Goal: Task Accomplishment & Management: Use online tool/utility

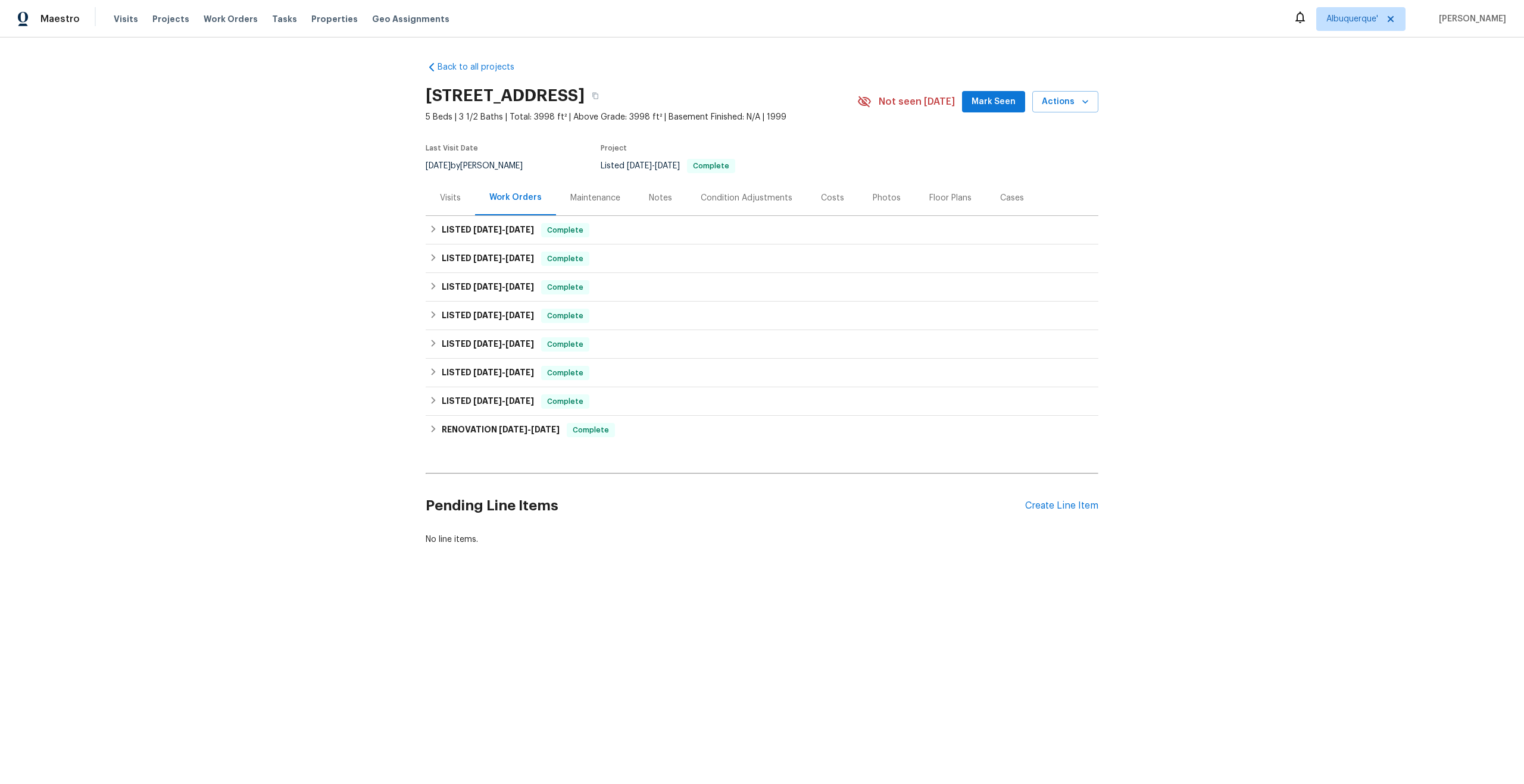
click at [602, 205] on div "Maintenance" at bounding box center [595, 198] width 78 height 35
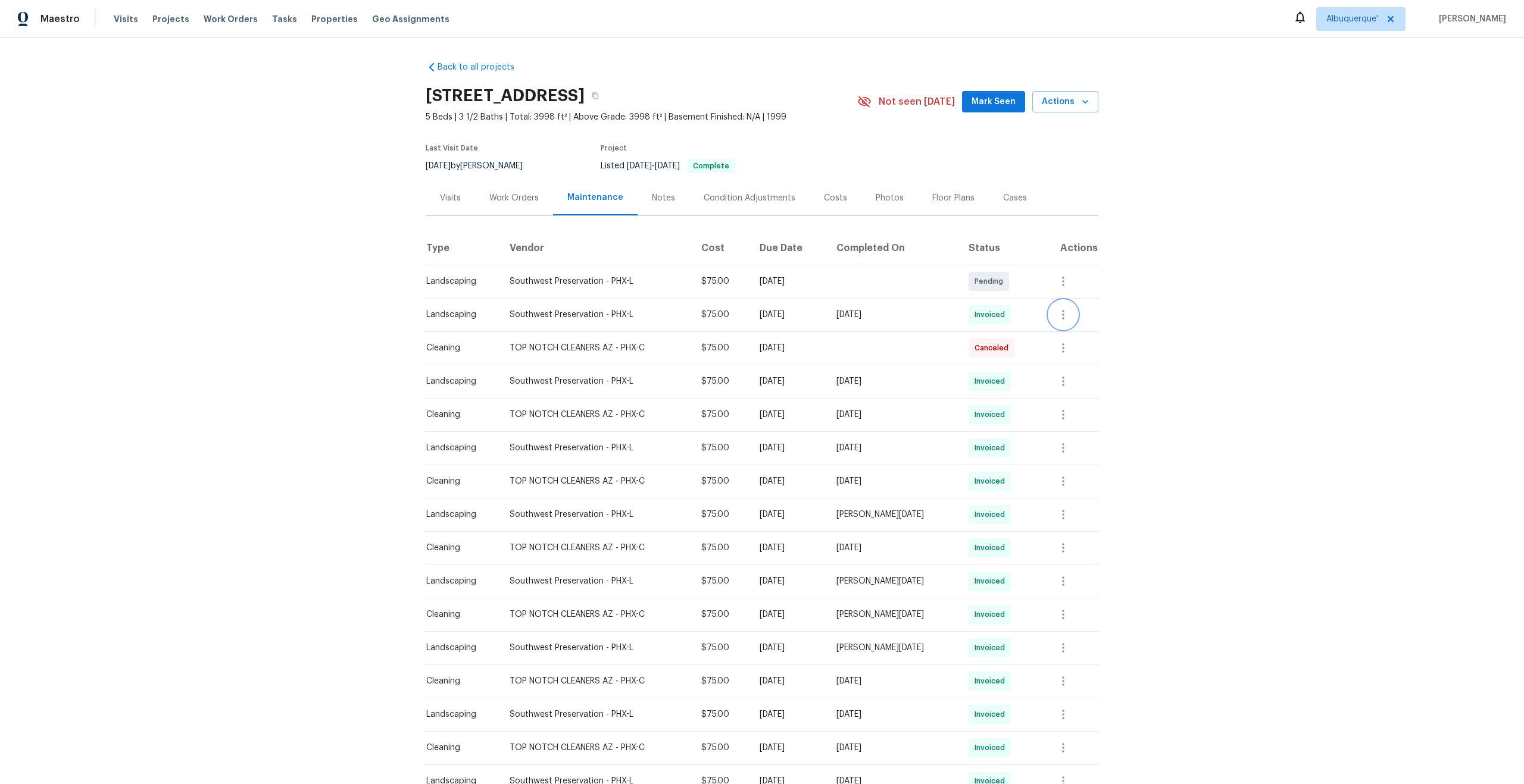
click at [1070, 321] on icon "button" at bounding box center [1063, 315] width 14 height 14
click at [1075, 332] on li "View details" at bounding box center [1094, 335] width 84 height 20
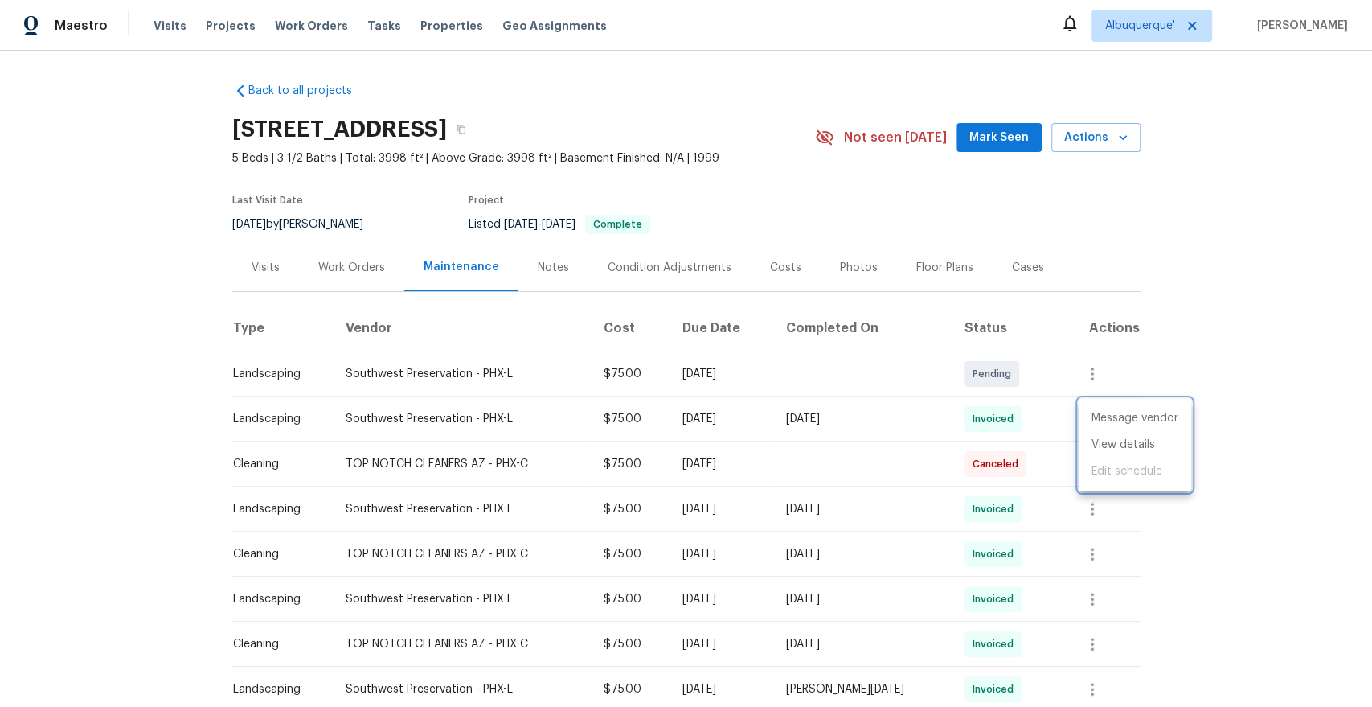
click at [1167, 542] on div at bounding box center [686, 353] width 1372 height 707
click at [1088, 553] on button "button" at bounding box center [1092, 554] width 39 height 39
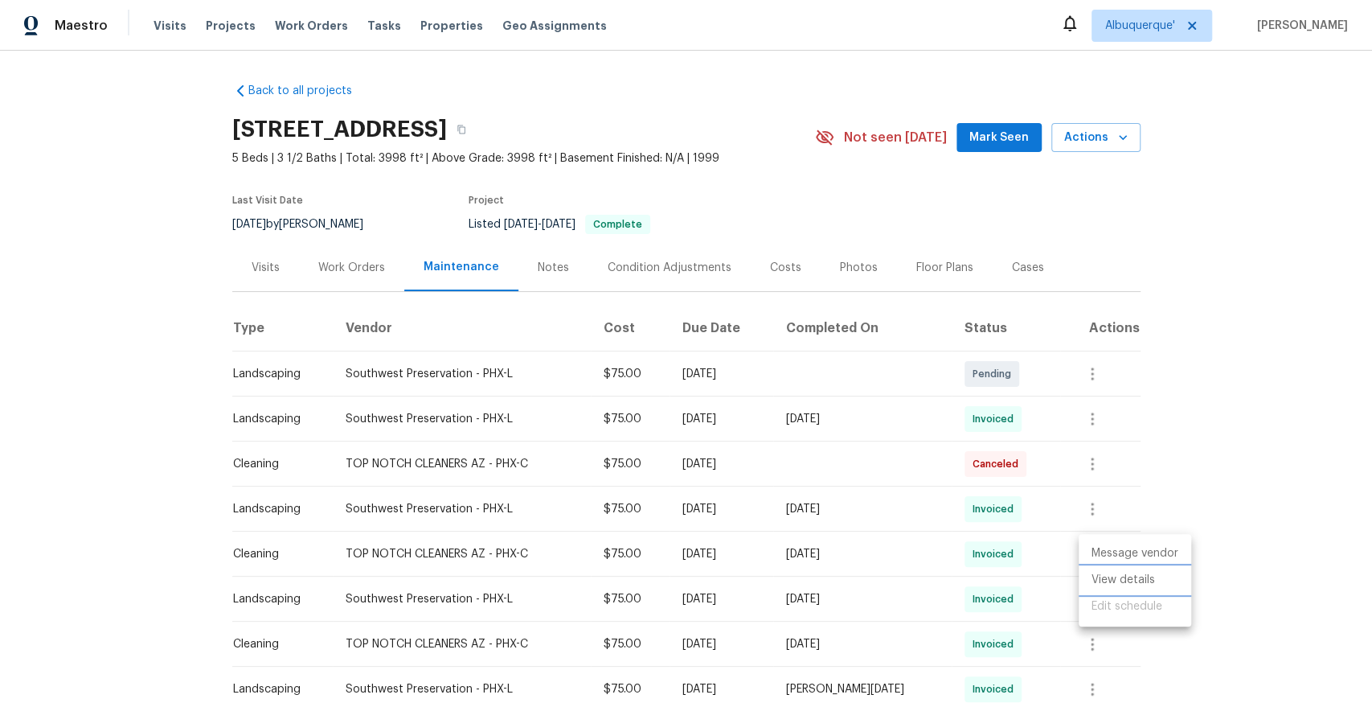
click at [1124, 579] on li "View details" at bounding box center [1135, 580] width 113 height 27
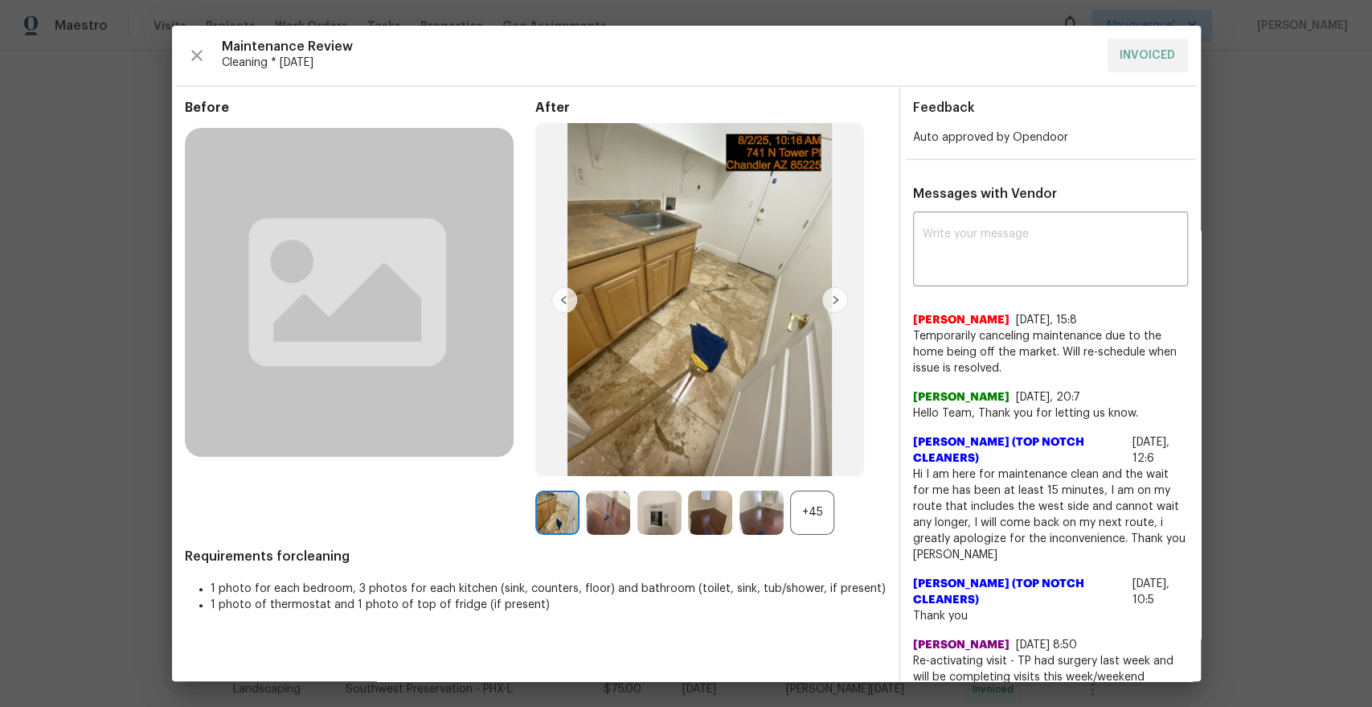
click at [817, 521] on div "+45" at bounding box center [812, 512] width 44 height 44
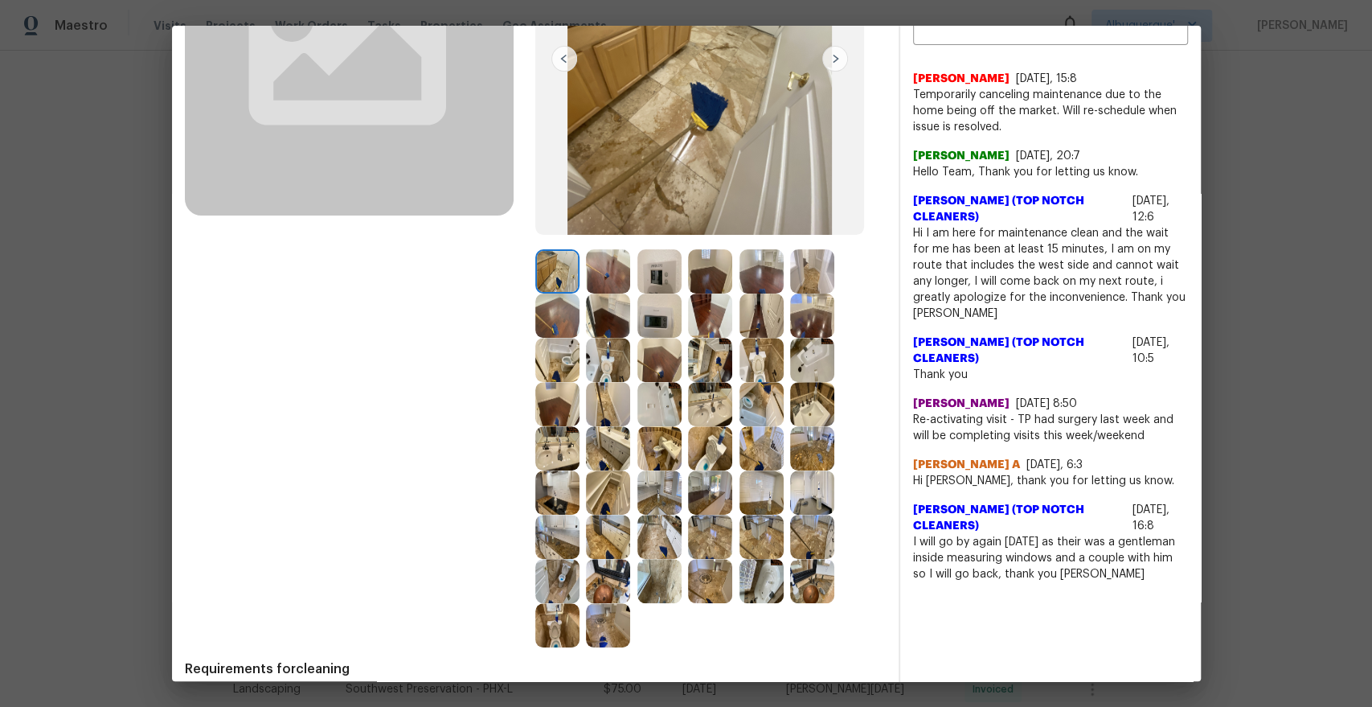
scroll to position [244, 0]
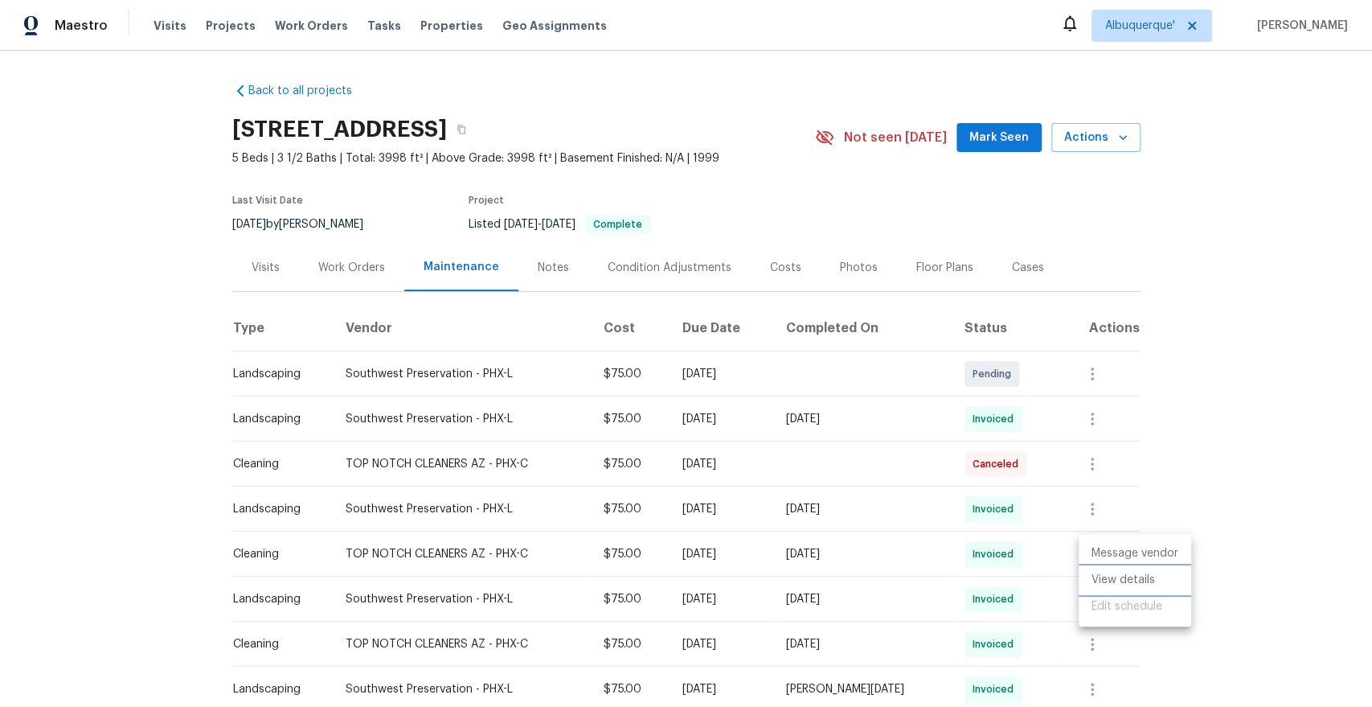
click at [1105, 574] on li "View details" at bounding box center [1135, 580] width 113 height 27
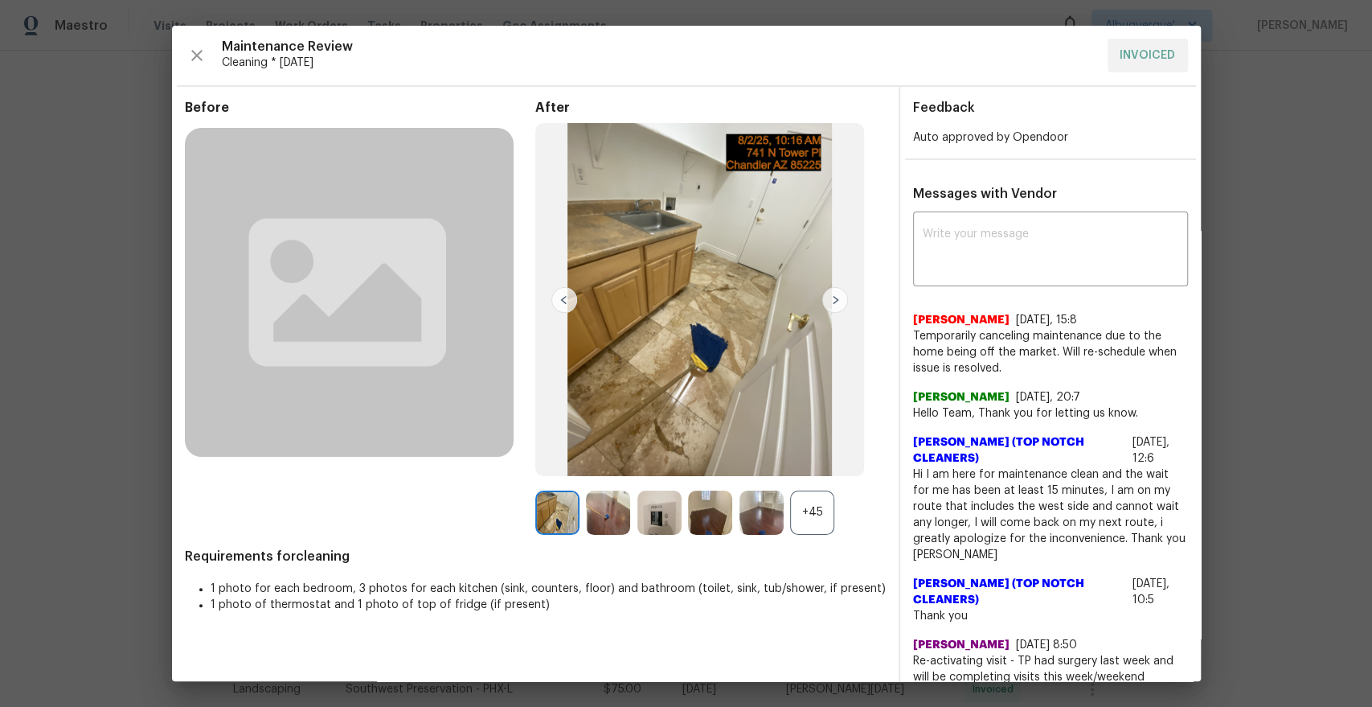
click at [818, 526] on div "+45" at bounding box center [812, 512] width 44 height 44
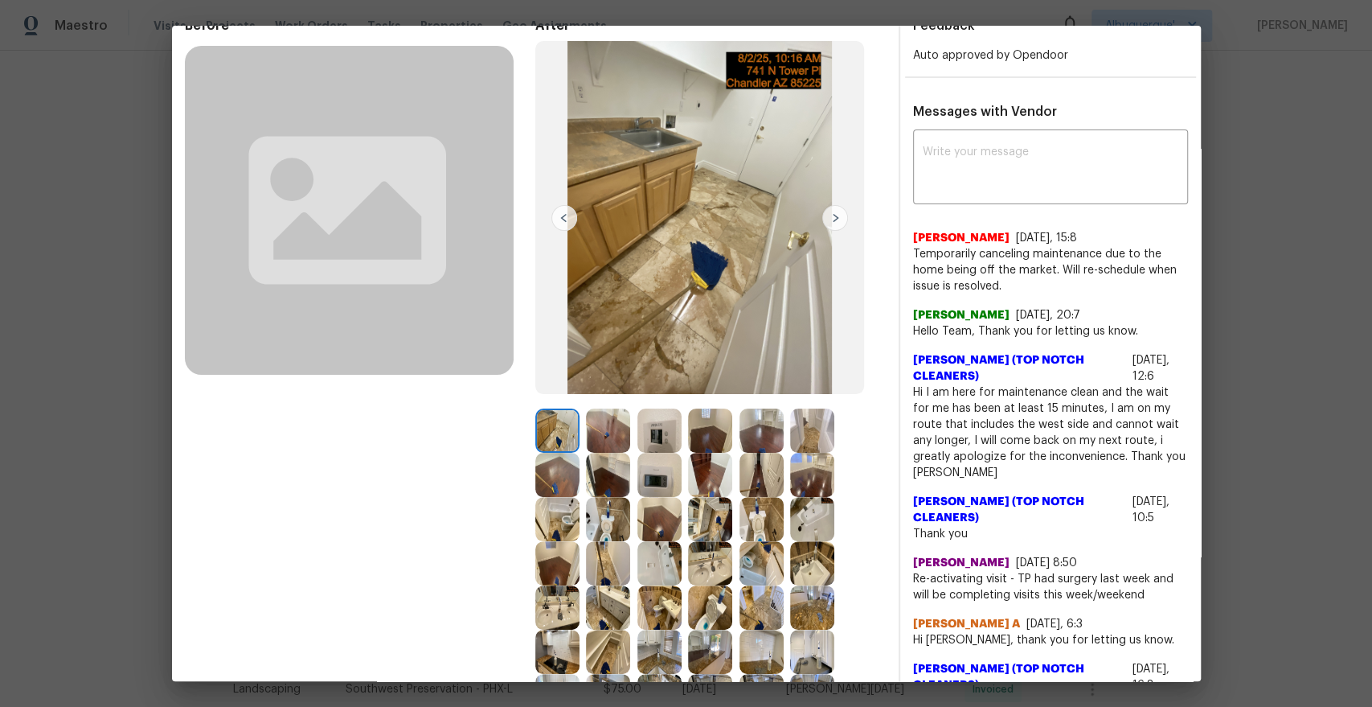
scroll to position [84, 0]
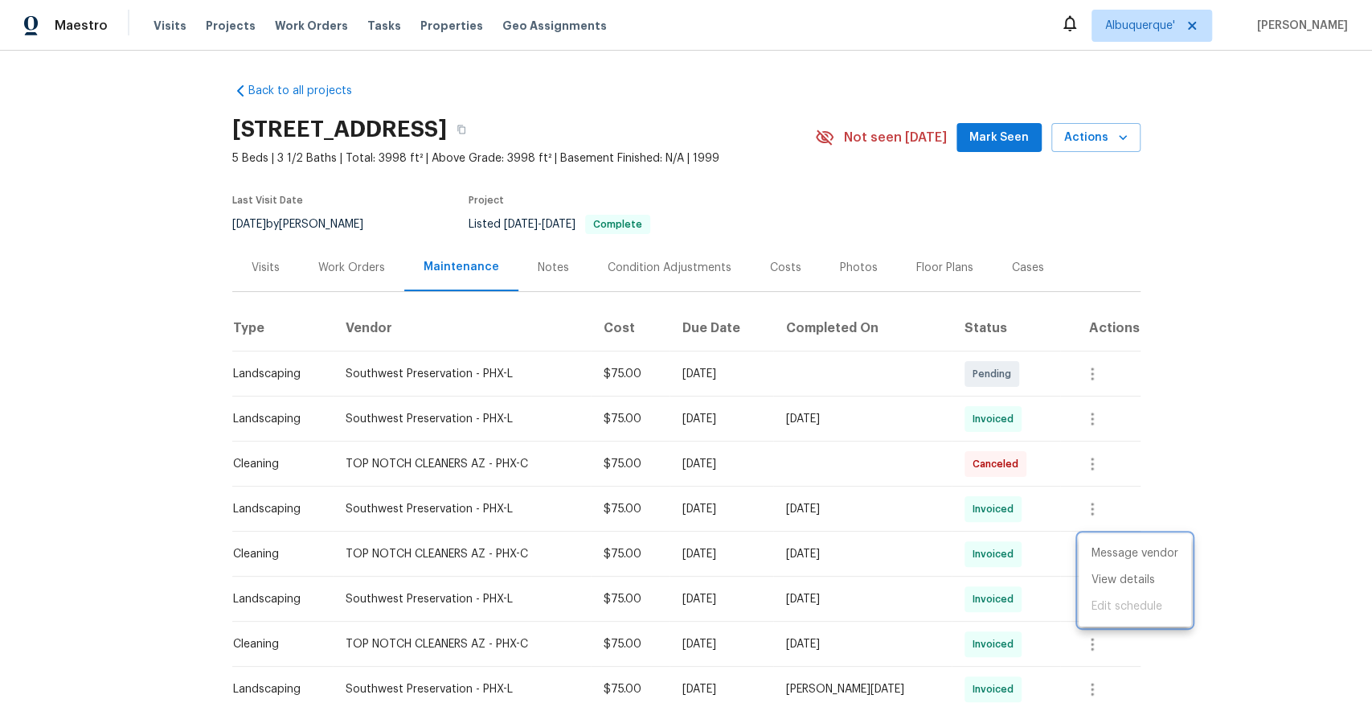
click at [1104, 429] on div at bounding box center [686, 353] width 1372 height 707
click at [1096, 416] on icon "button" at bounding box center [1092, 418] width 19 height 19
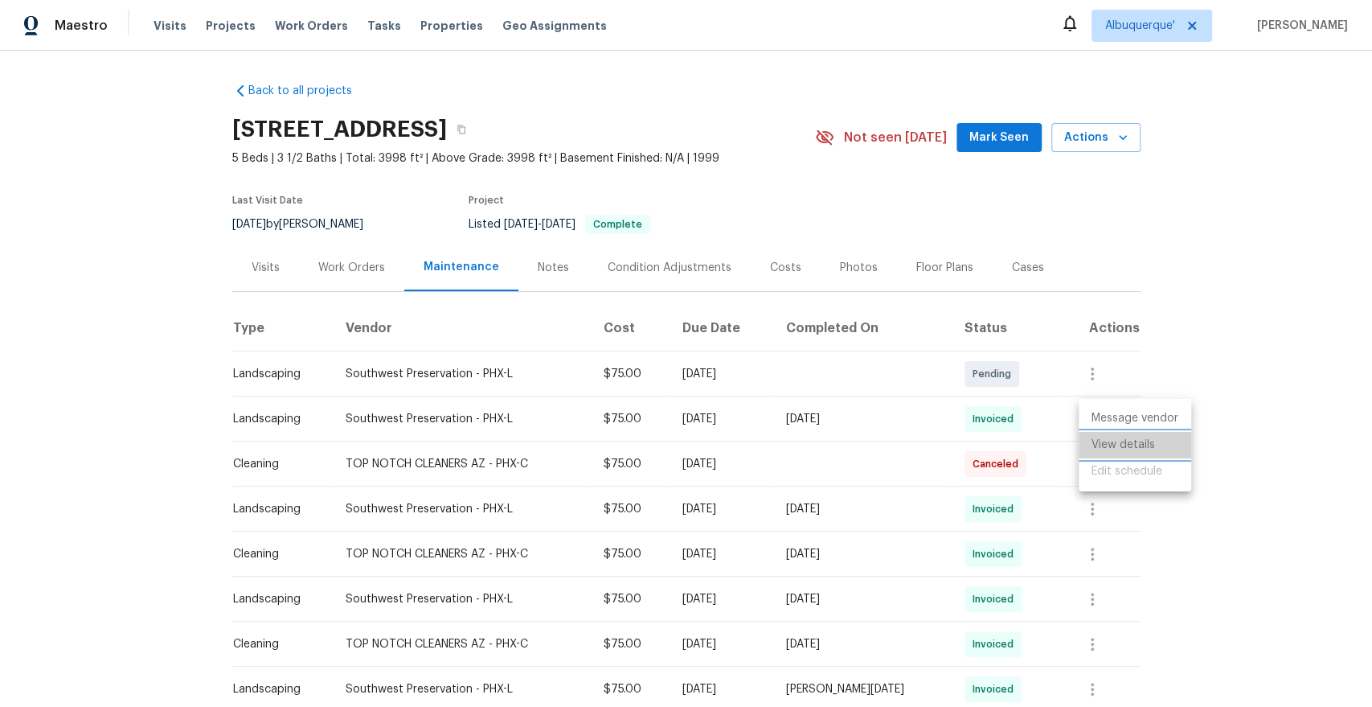
click at [1115, 449] on li "View details" at bounding box center [1135, 445] width 113 height 27
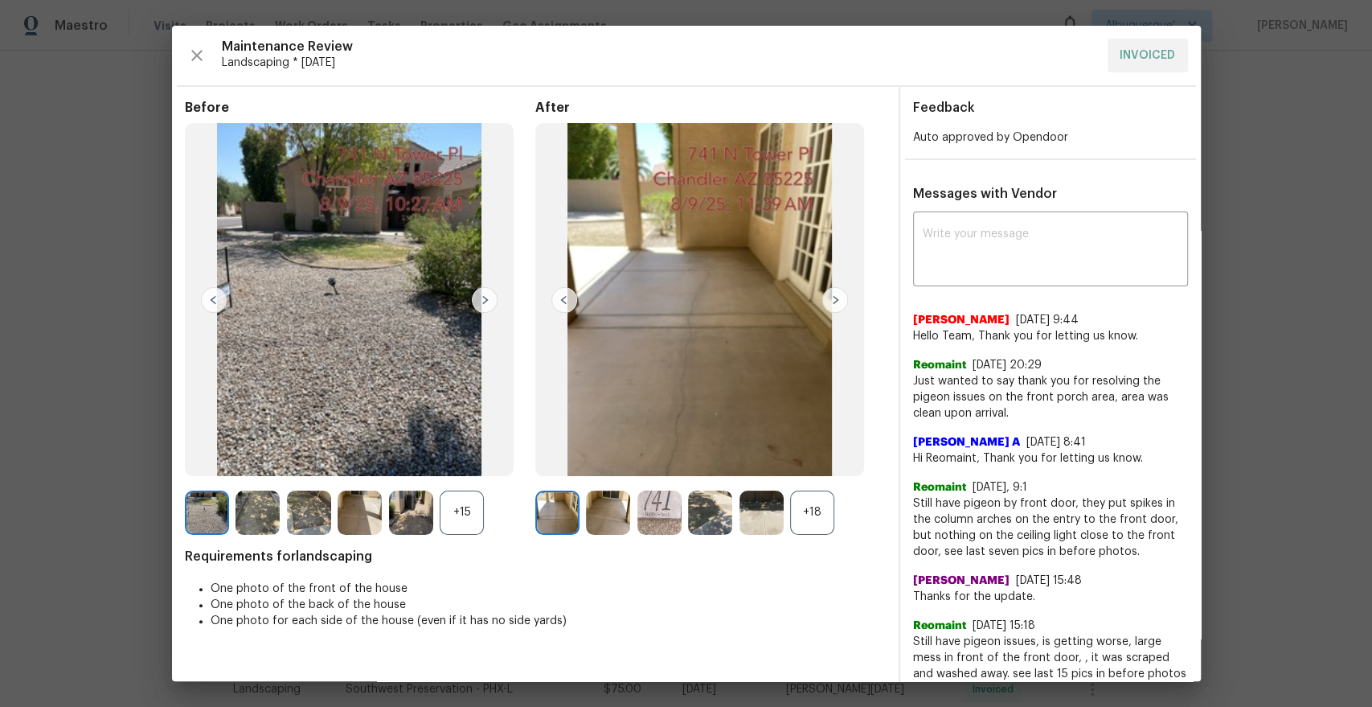
click at [835, 301] on img at bounding box center [835, 300] width 26 height 26
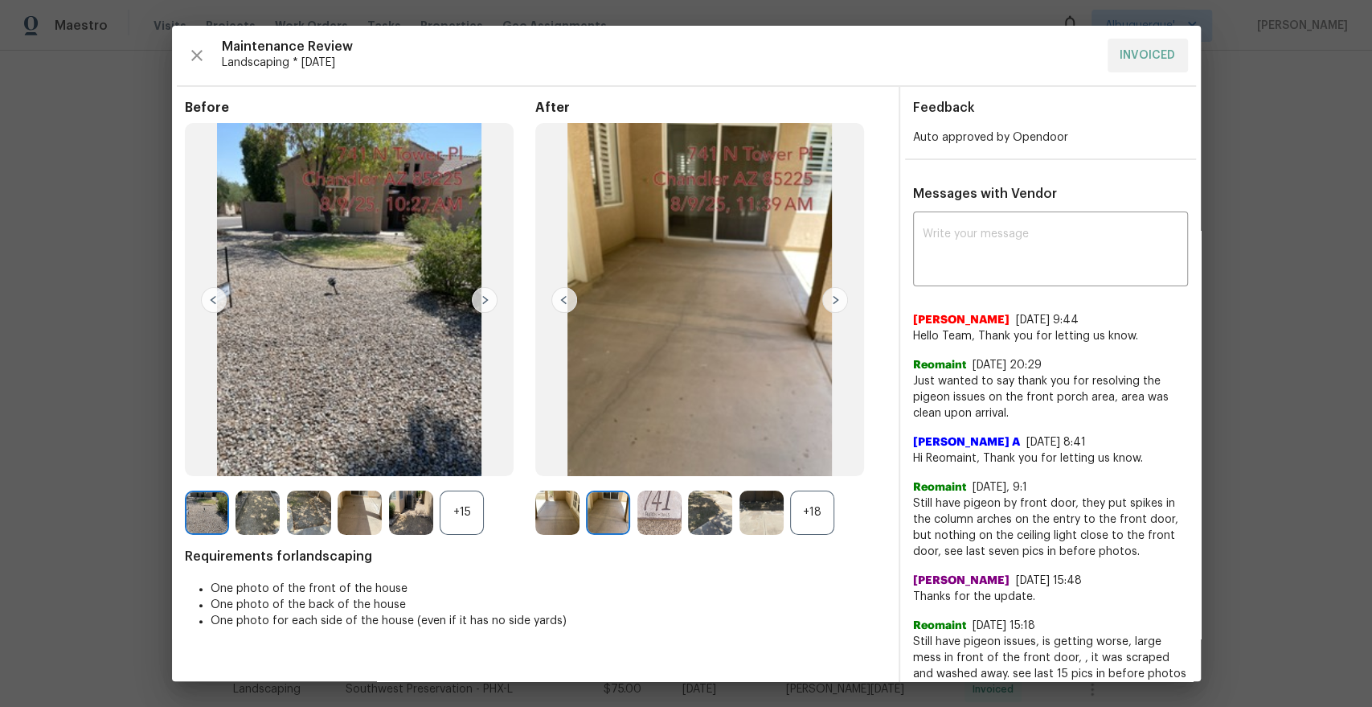
click at [808, 518] on div "+18" at bounding box center [812, 512] width 44 height 44
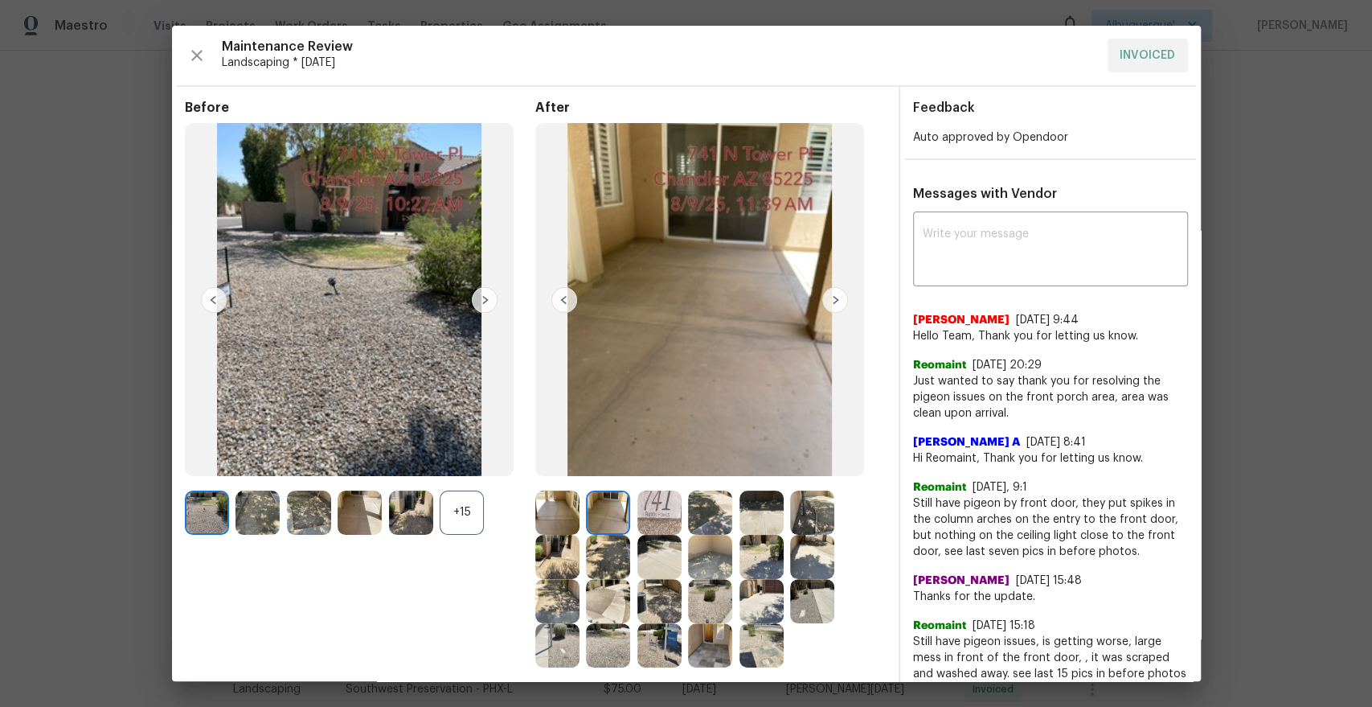
click at [834, 297] on img at bounding box center [835, 300] width 26 height 26
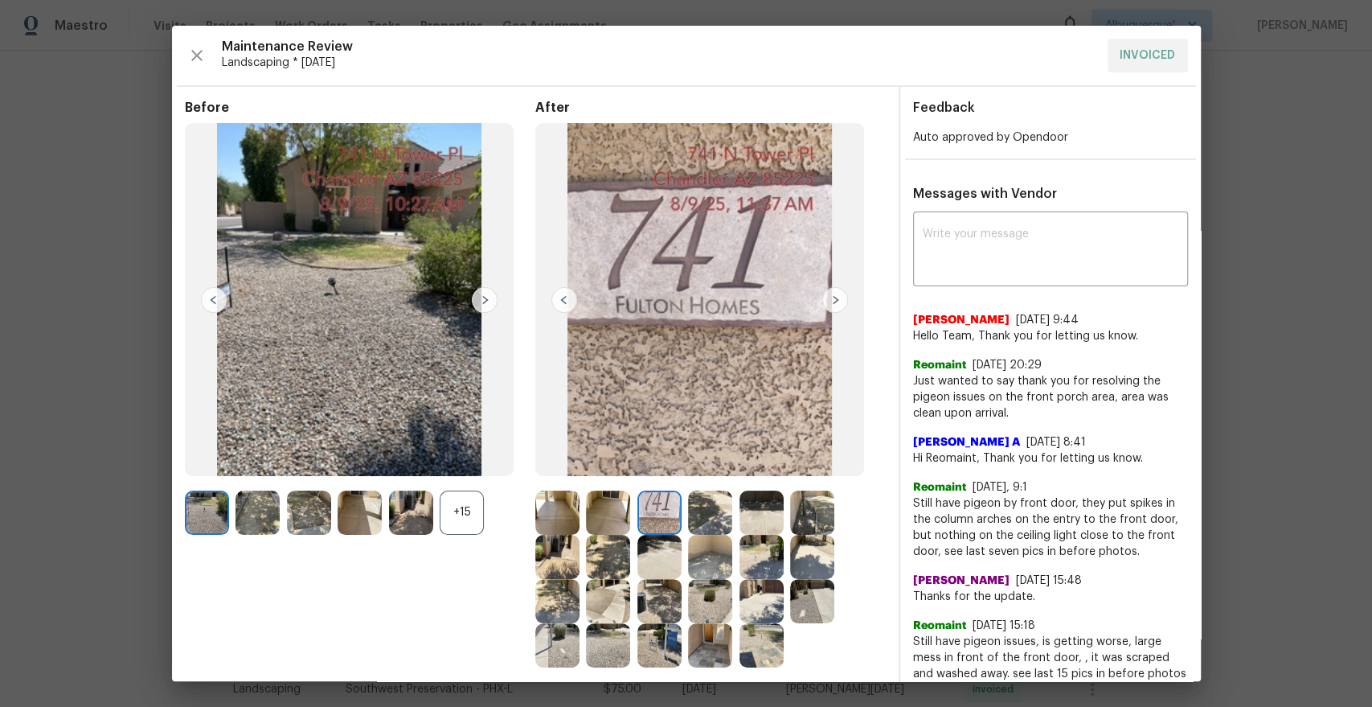
click at [834, 297] on img at bounding box center [835, 300] width 26 height 26
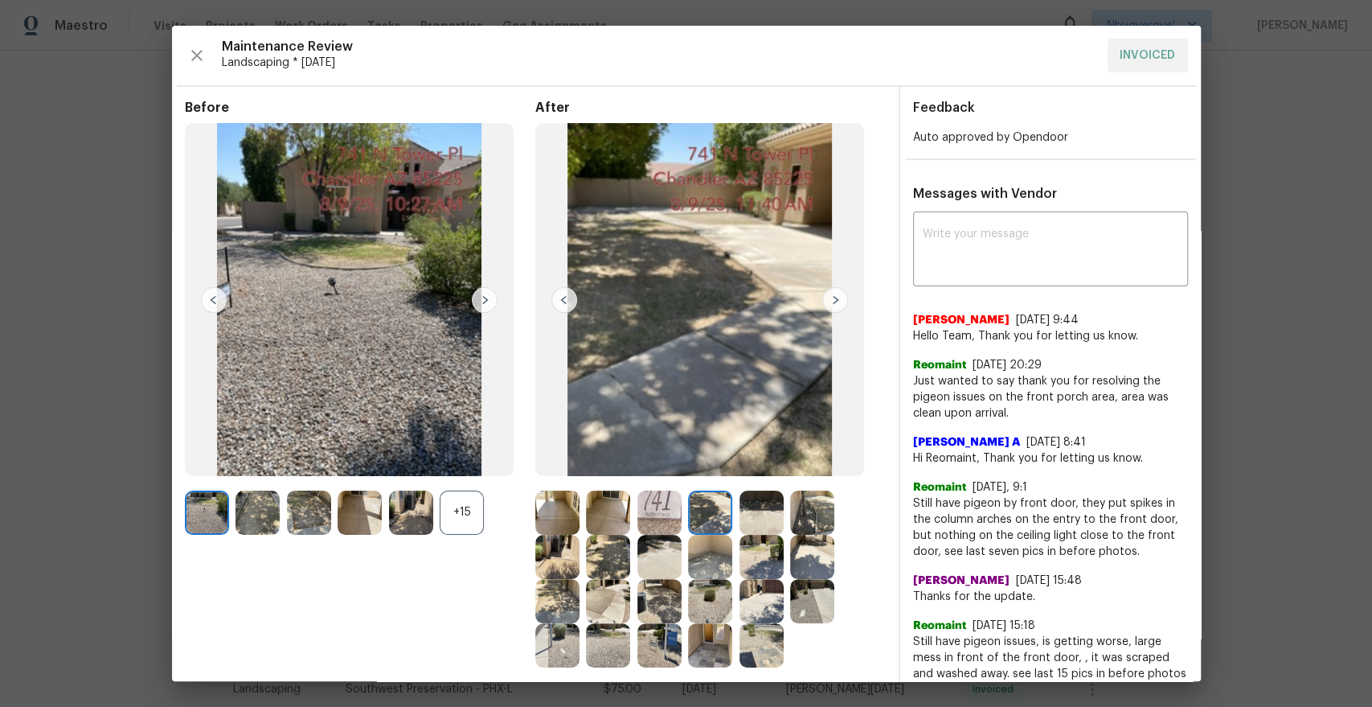
click at [834, 297] on img at bounding box center [835, 300] width 26 height 26
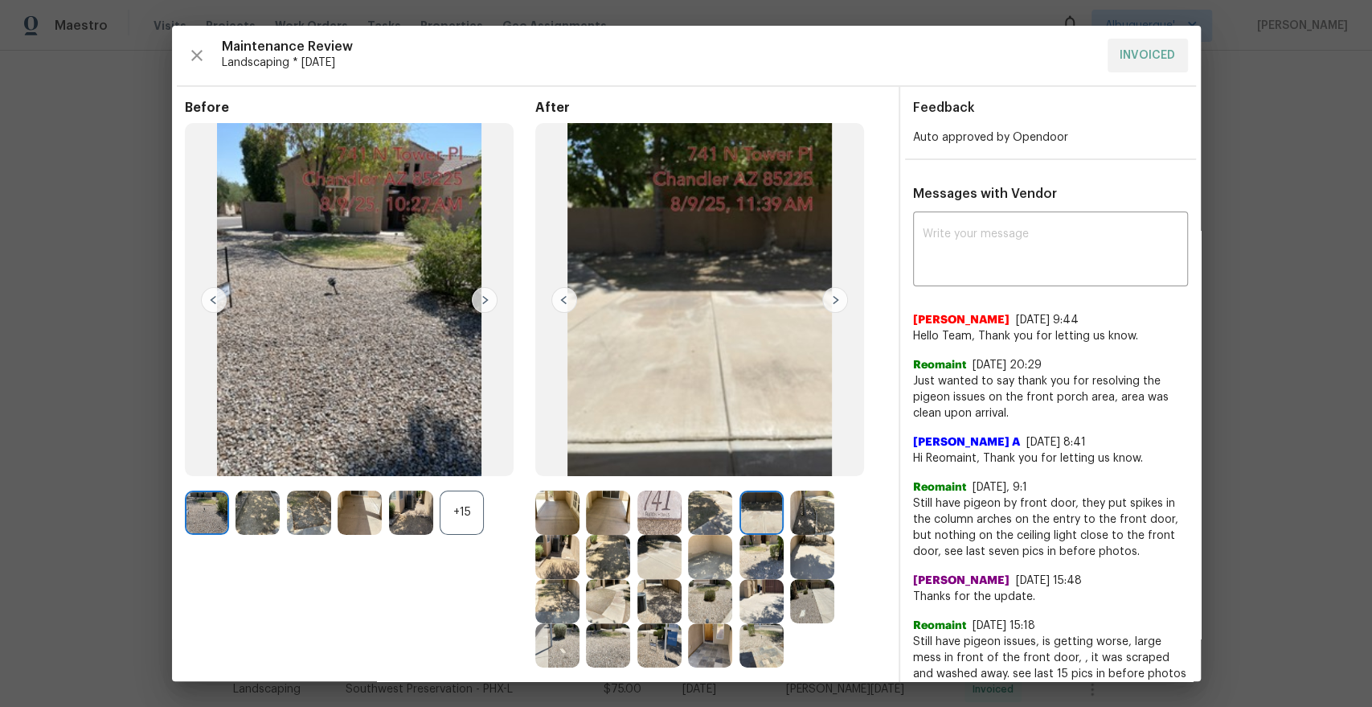
click at [834, 297] on img at bounding box center [835, 300] width 26 height 26
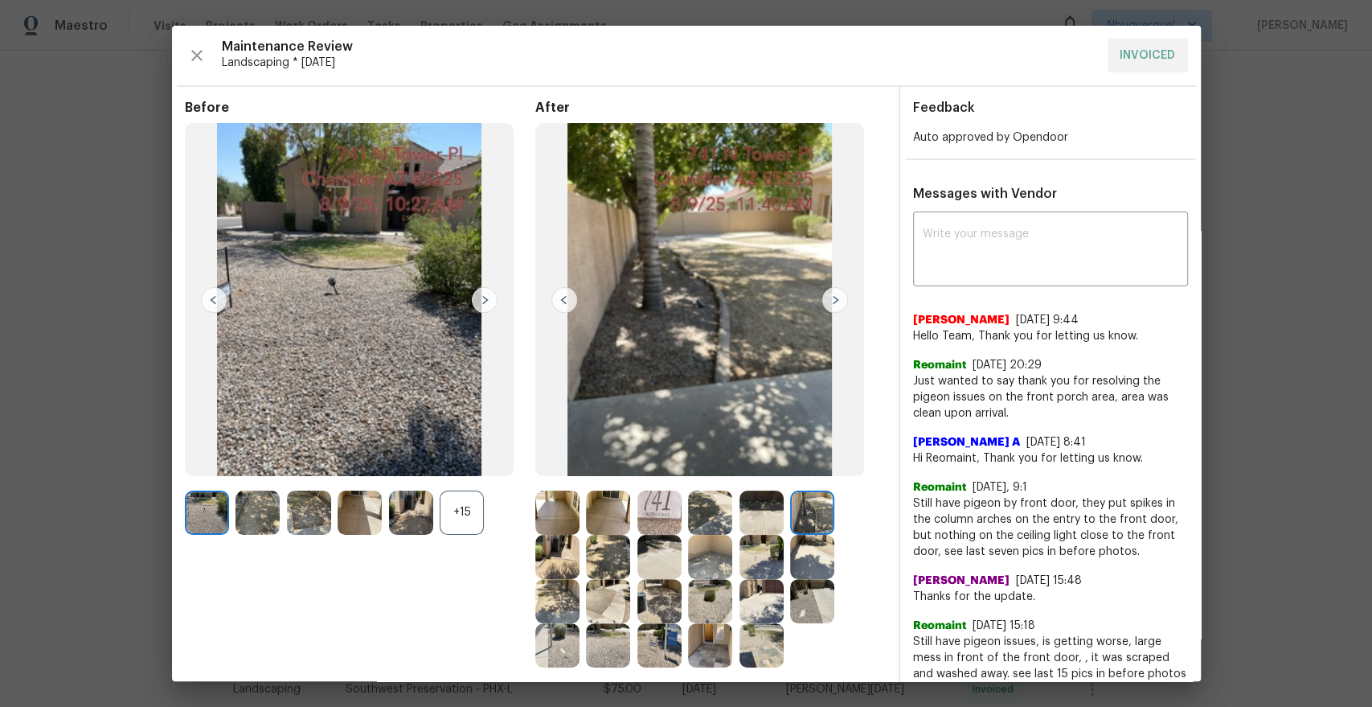
click at [834, 297] on img at bounding box center [835, 300] width 26 height 26
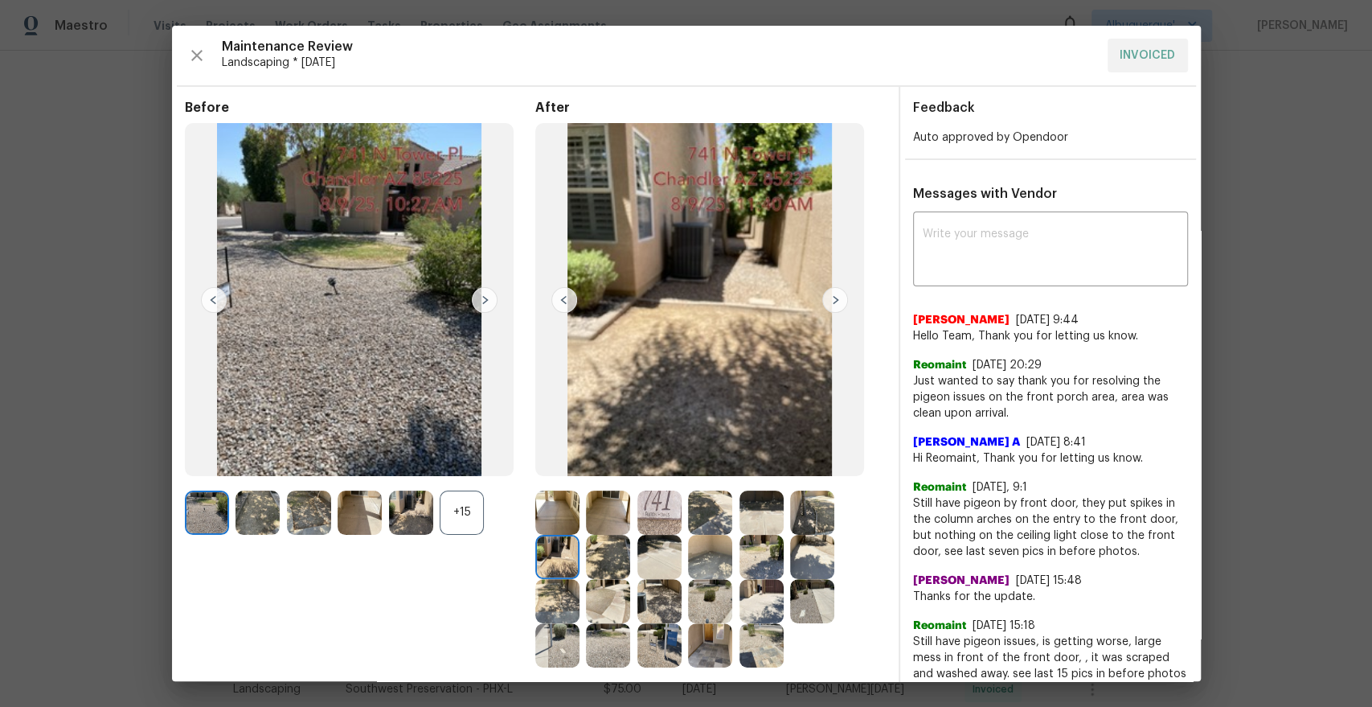
click at [834, 297] on img at bounding box center [835, 300] width 26 height 26
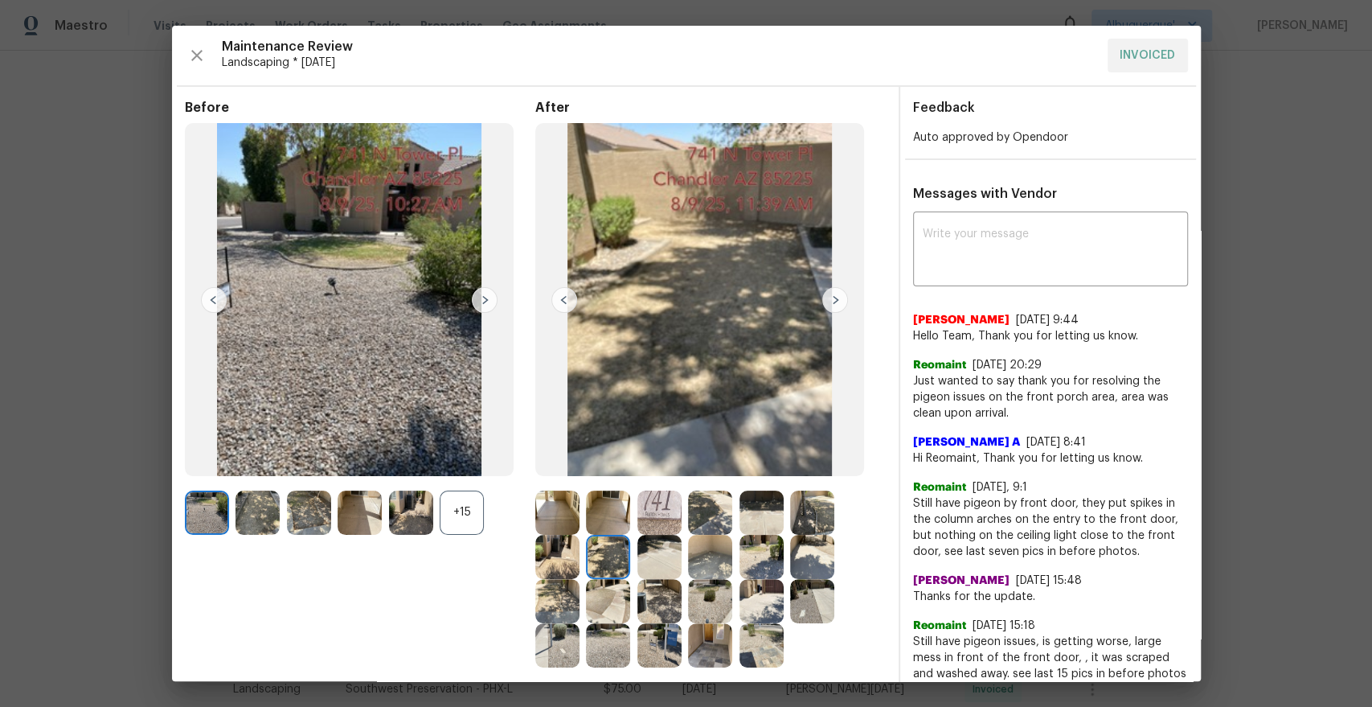
click at [833, 297] on img at bounding box center [835, 300] width 26 height 26
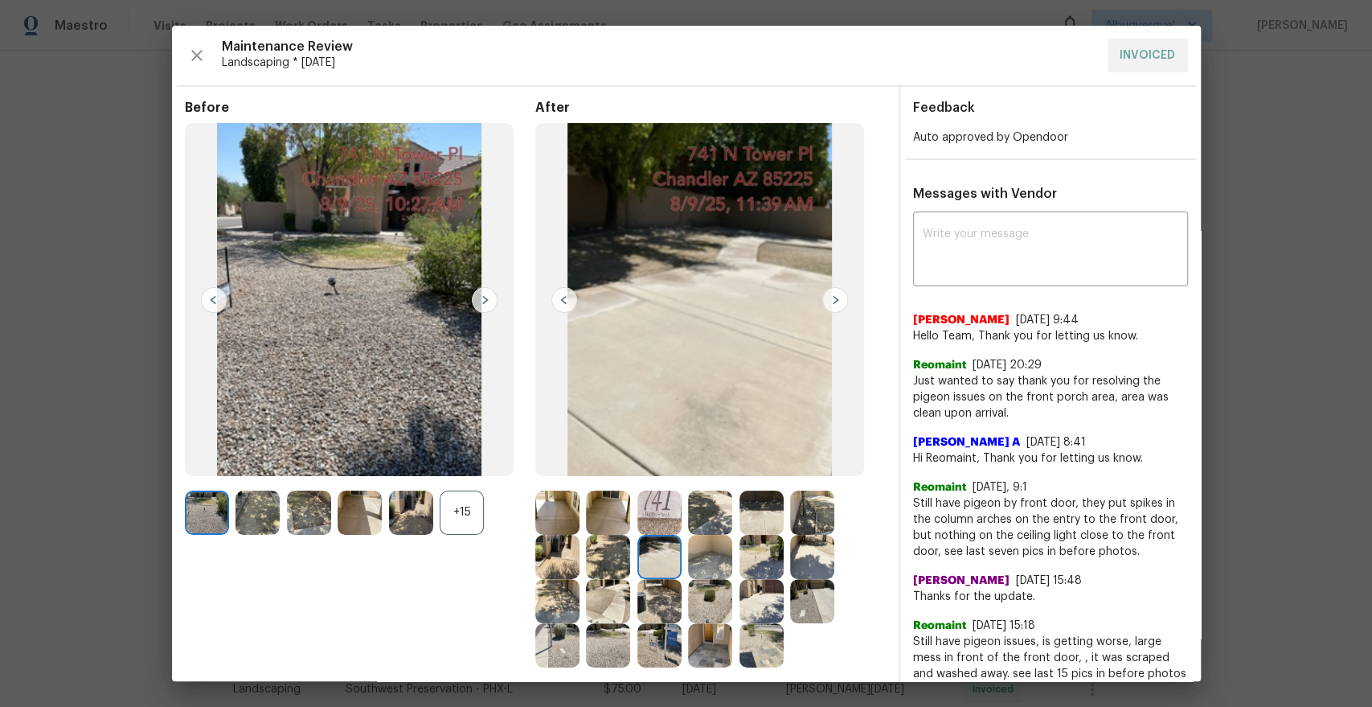
click at [717, 557] on img at bounding box center [710, 557] width 44 height 44
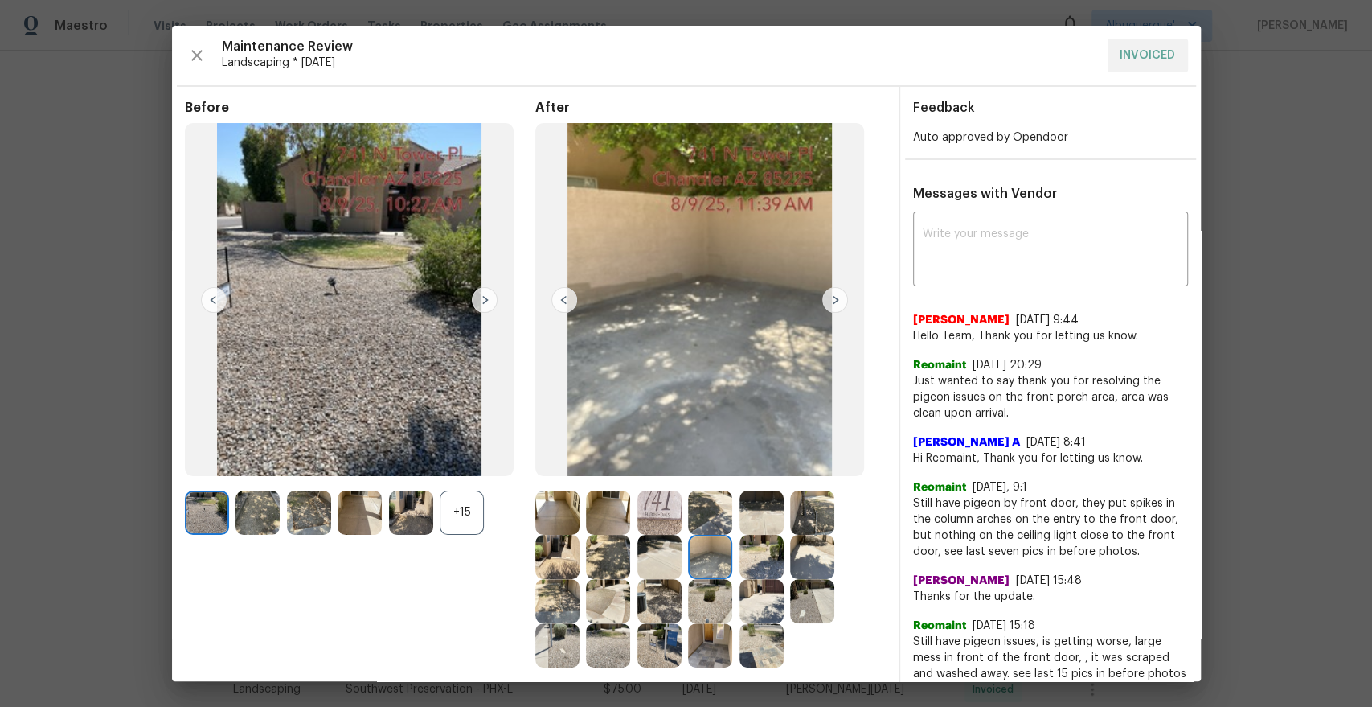
click at [764, 558] on img at bounding box center [761, 557] width 44 height 44
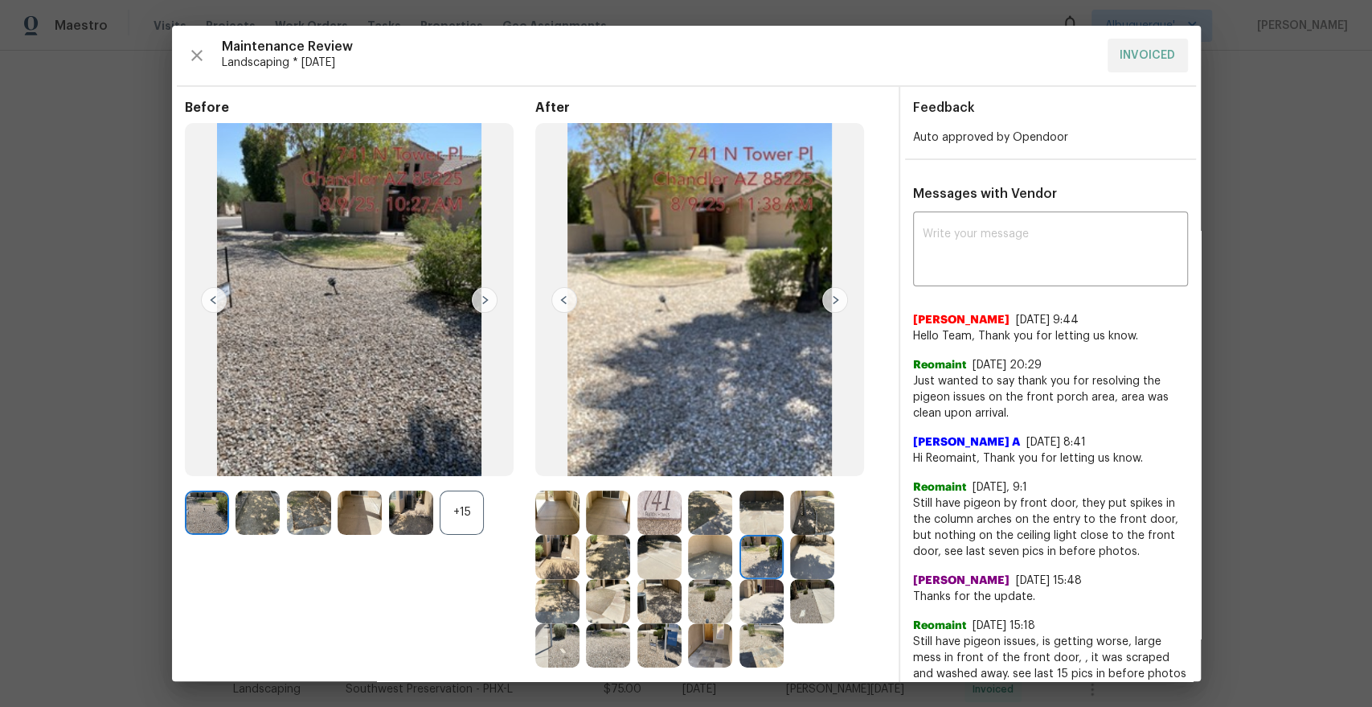
click at [809, 562] on img at bounding box center [812, 557] width 44 height 44
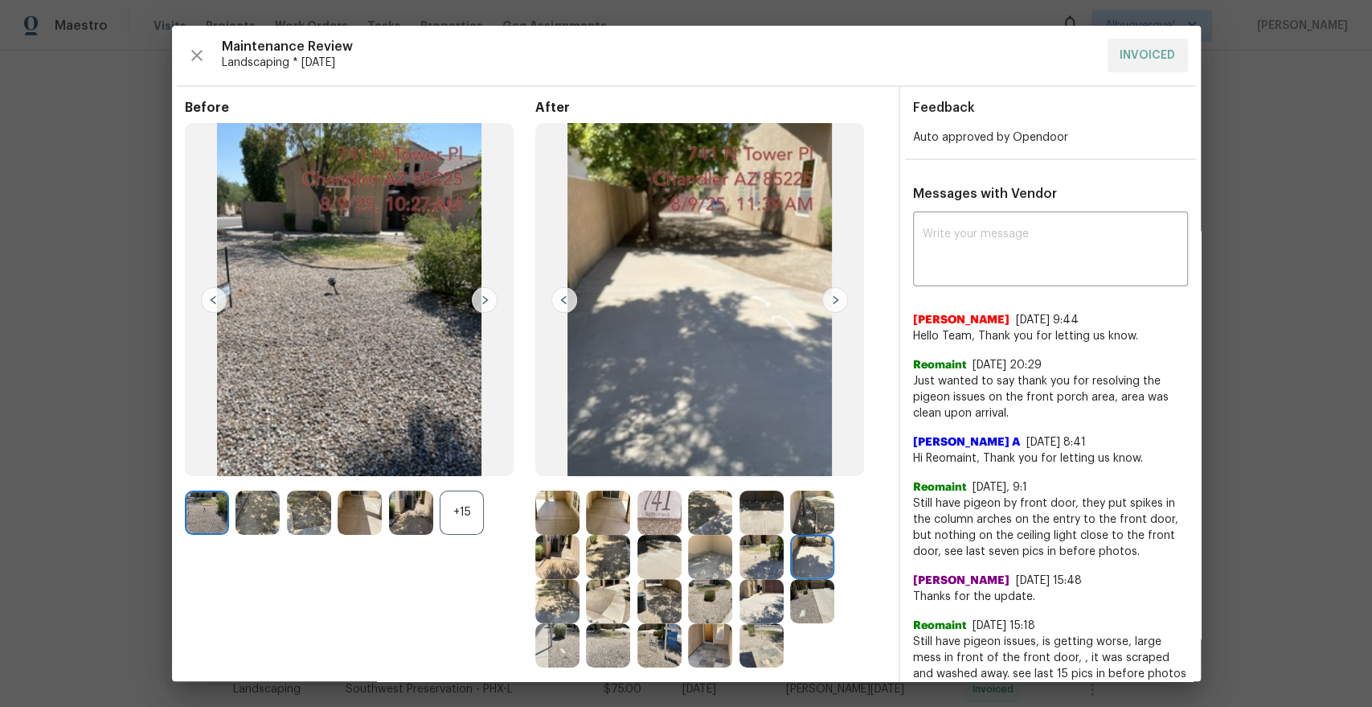
click at [567, 604] on img at bounding box center [557, 601] width 44 height 44
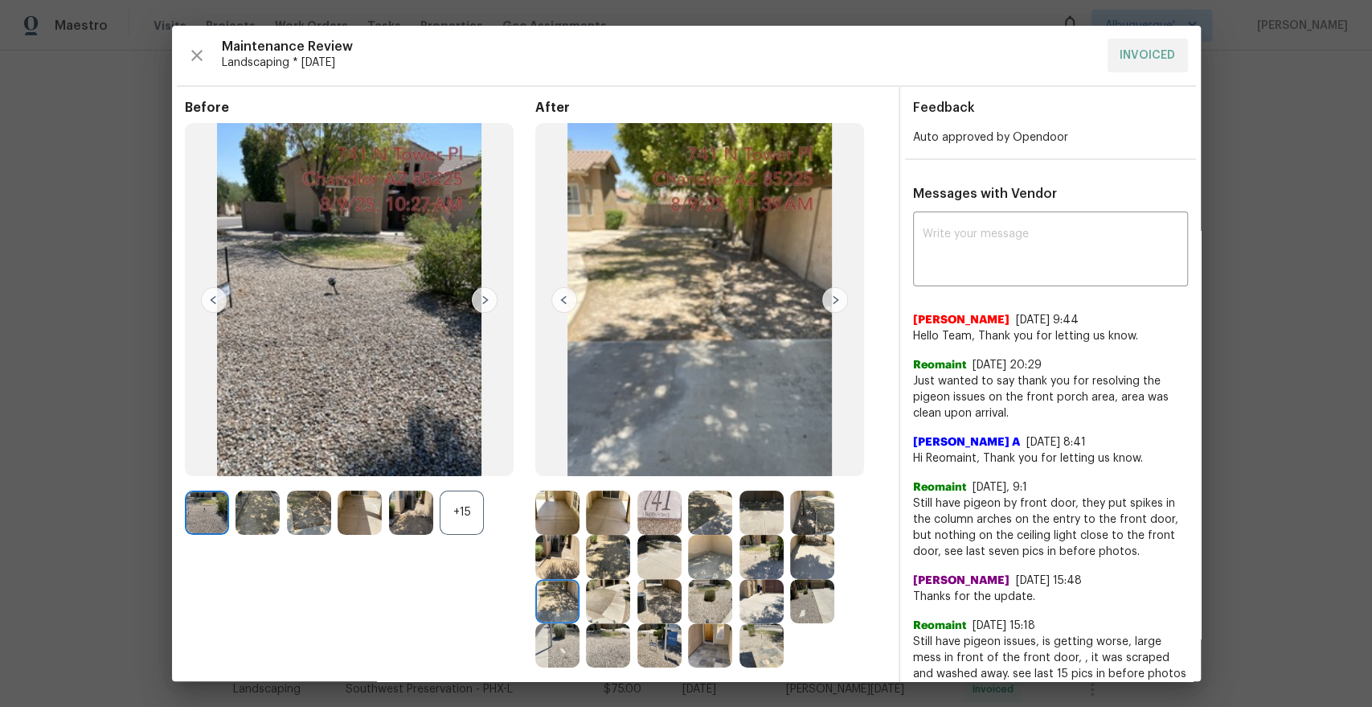
click at [712, 594] on img at bounding box center [710, 601] width 44 height 44
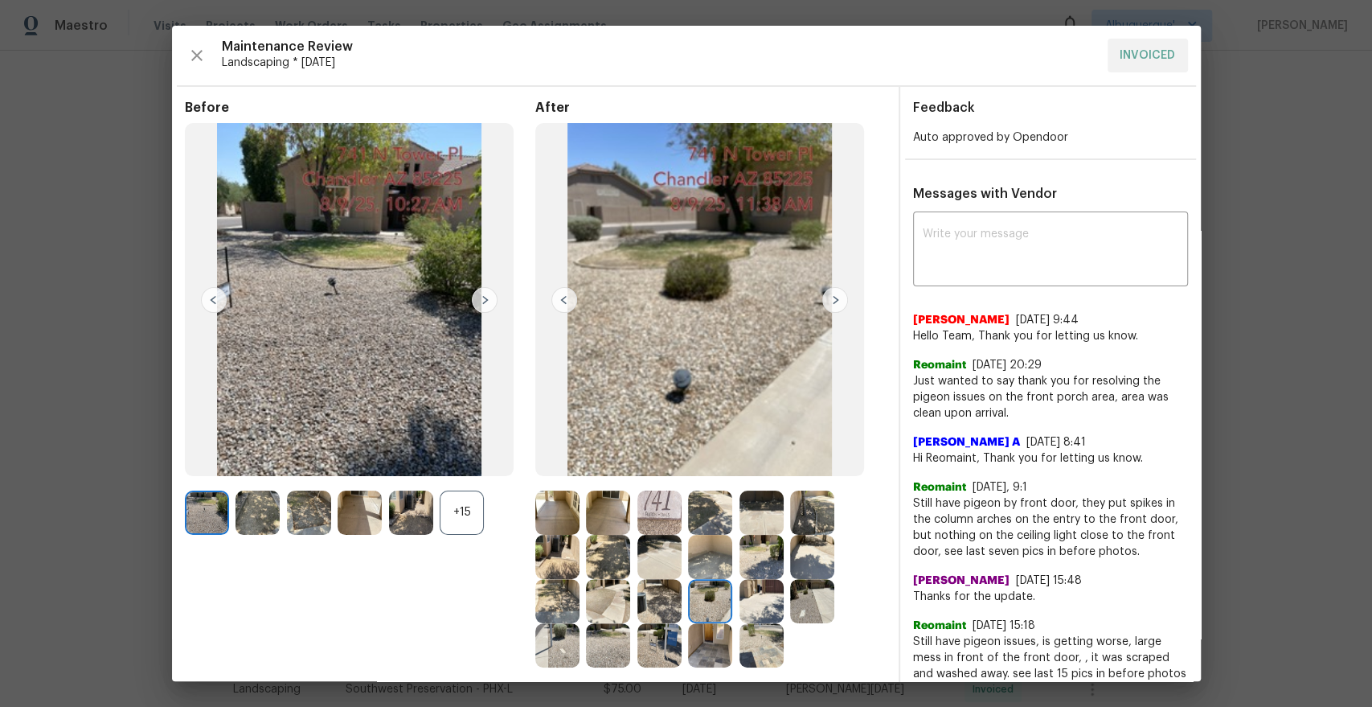
click at [836, 301] on img at bounding box center [835, 300] width 26 height 26
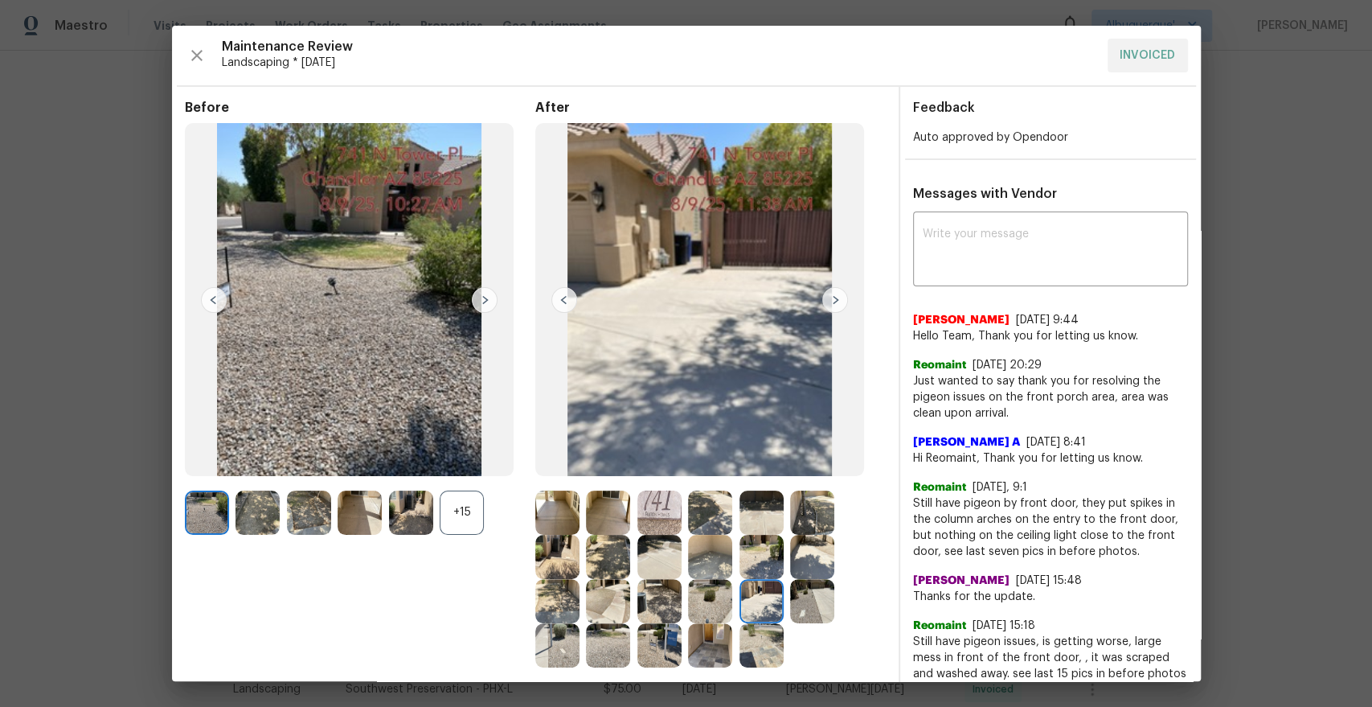
click at [817, 596] on img at bounding box center [812, 601] width 44 height 44
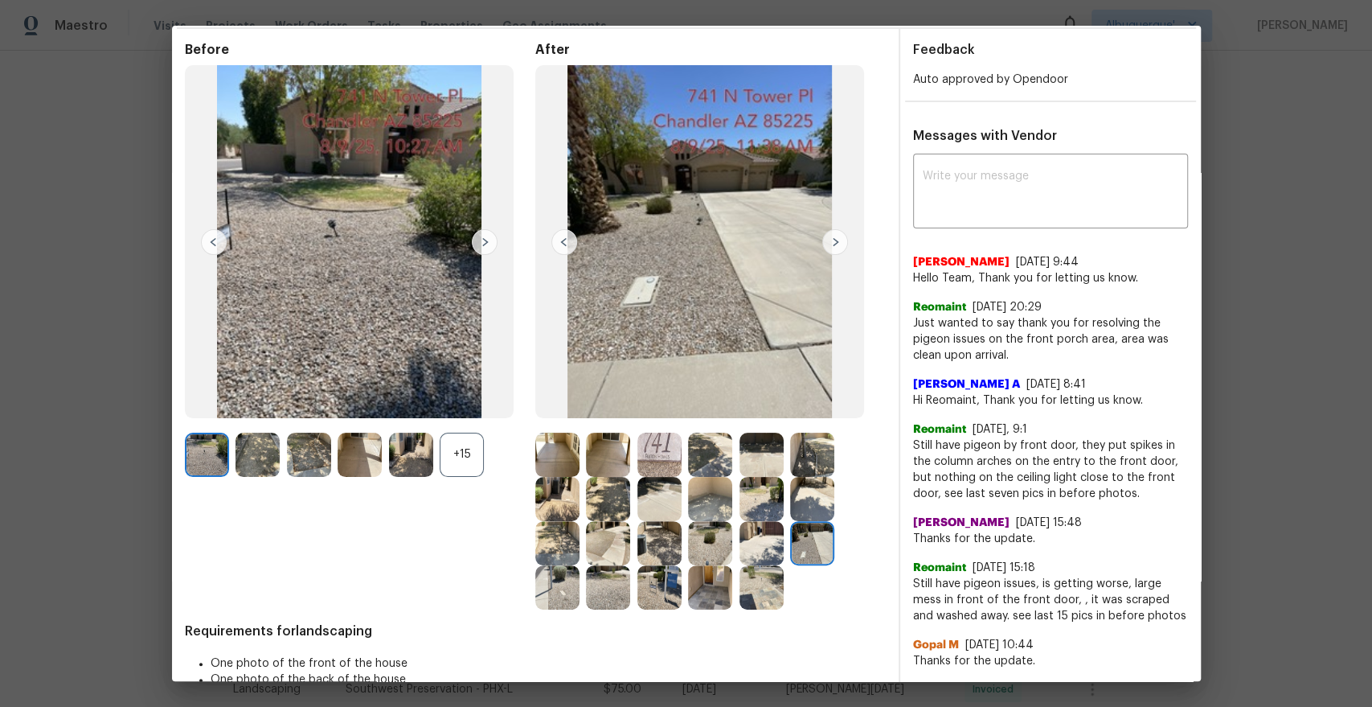
scroll to position [61, 0]
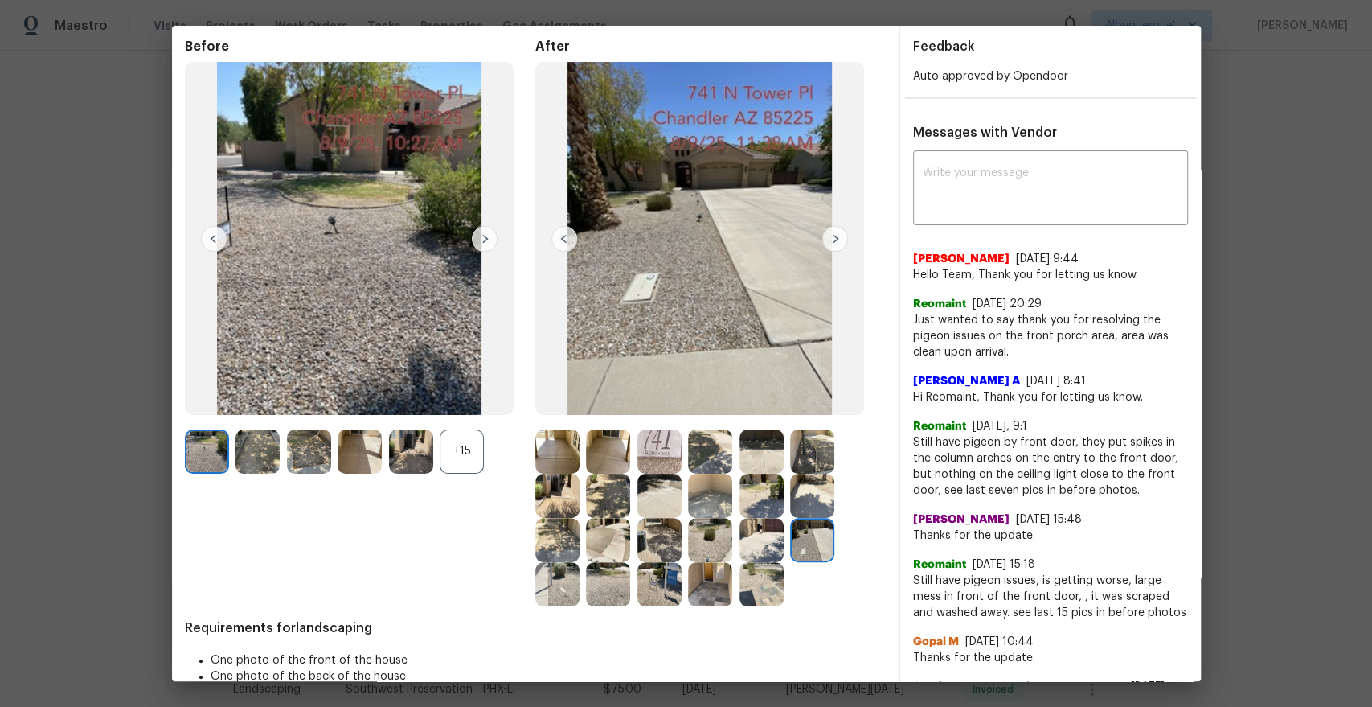
click at [576, 586] on img at bounding box center [557, 584] width 44 height 44
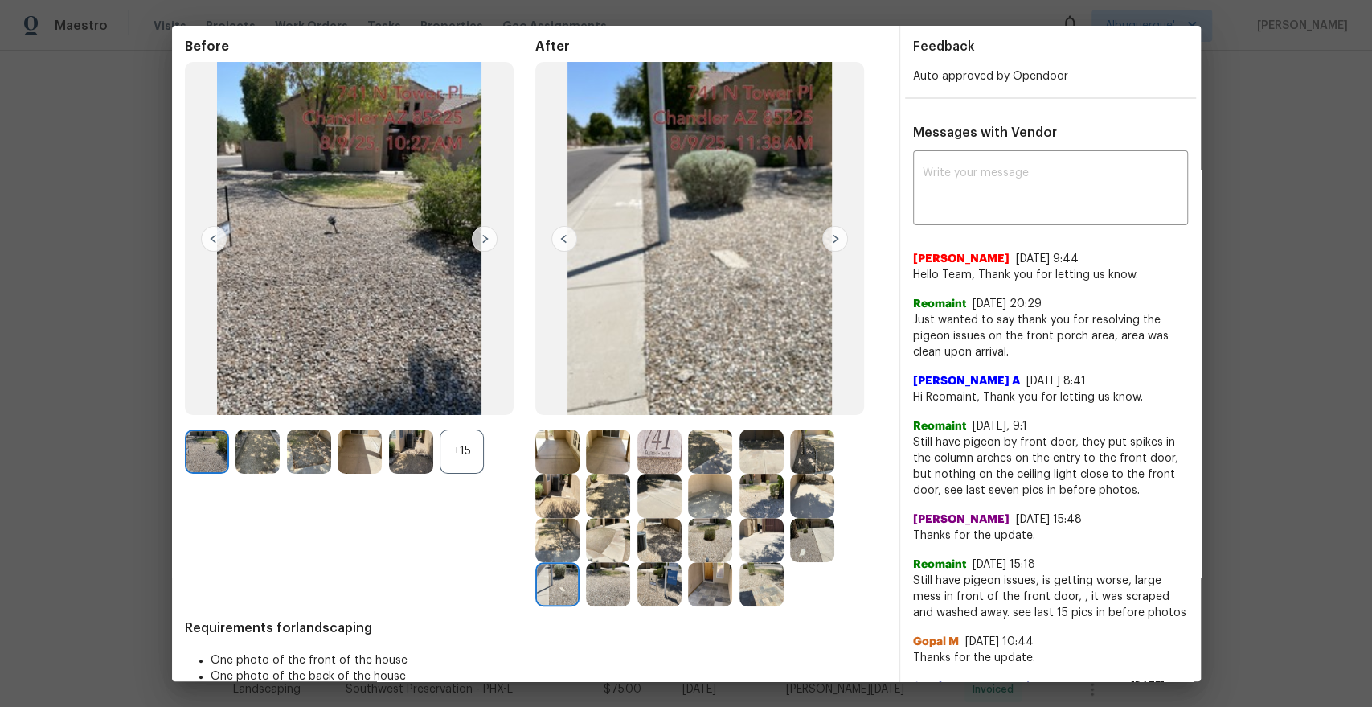
click at [620, 592] on img at bounding box center [608, 584] width 44 height 44
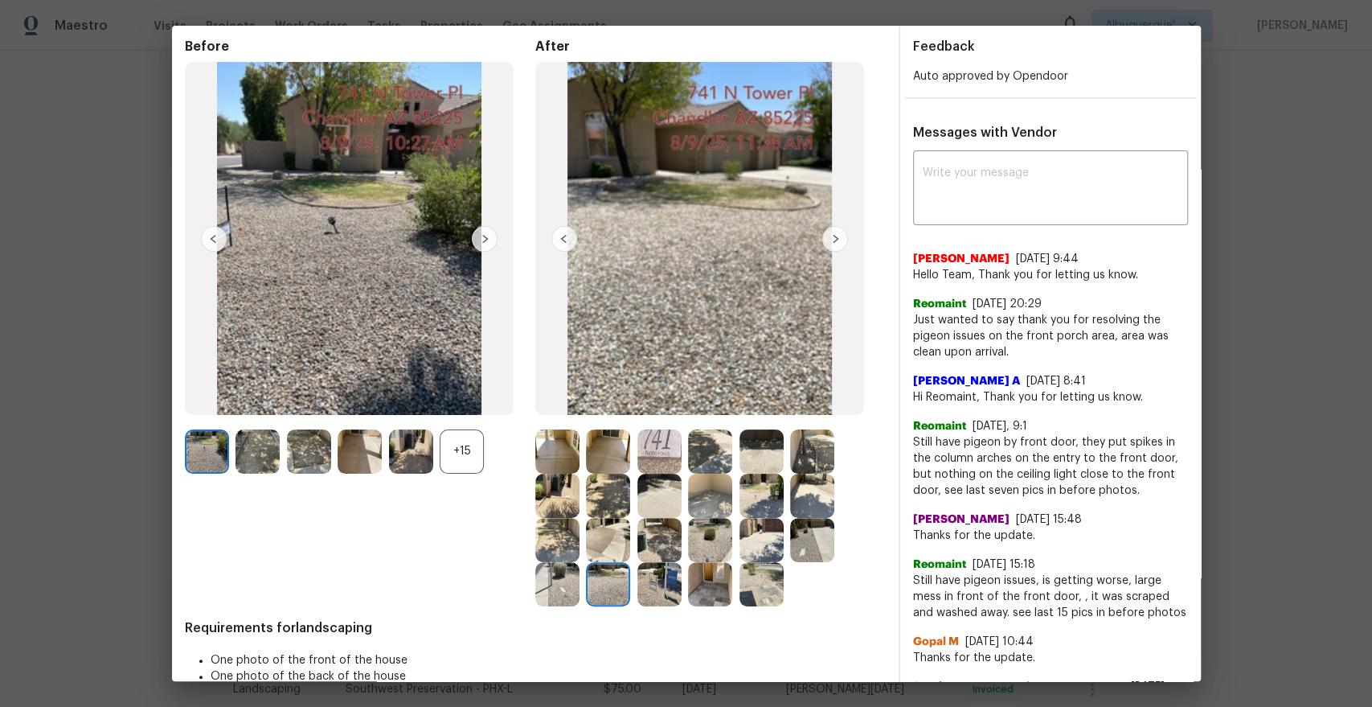
click at [646, 595] on img at bounding box center [659, 584] width 44 height 44
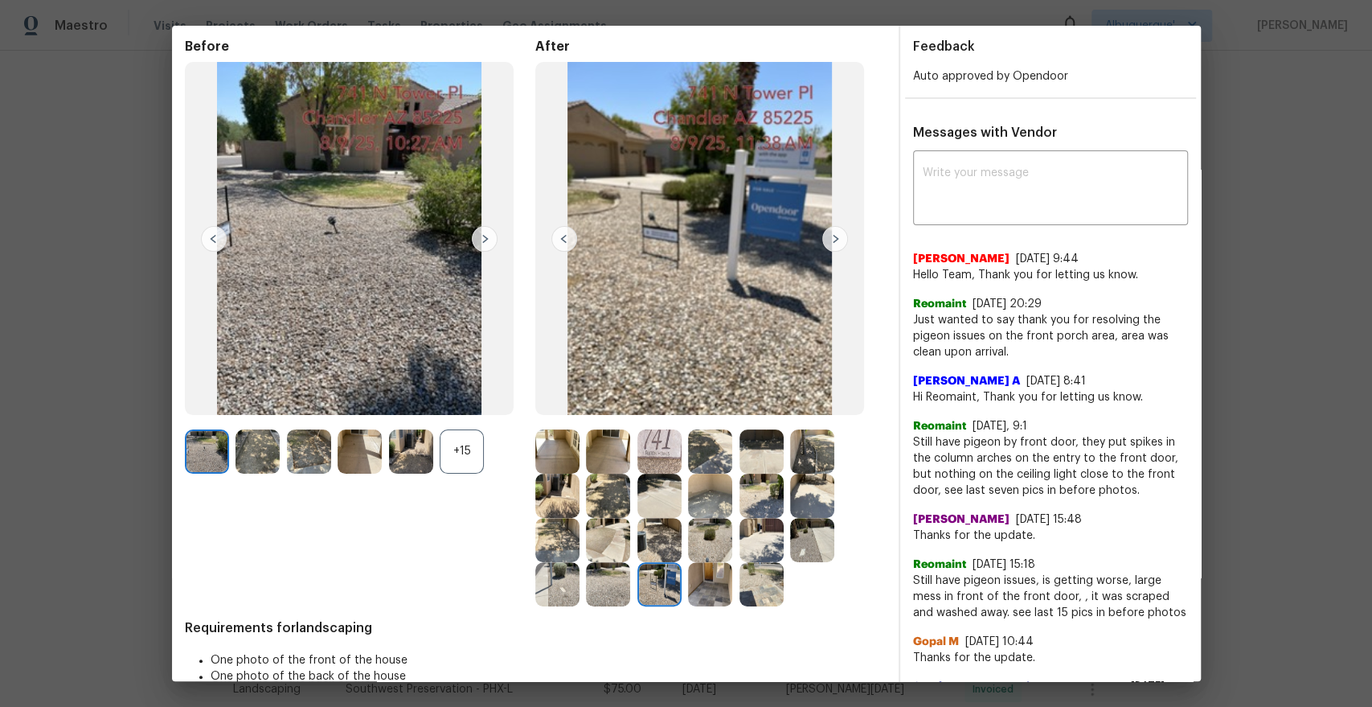
click at [713, 585] on img at bounding box center [710, 584] width 44 height 44
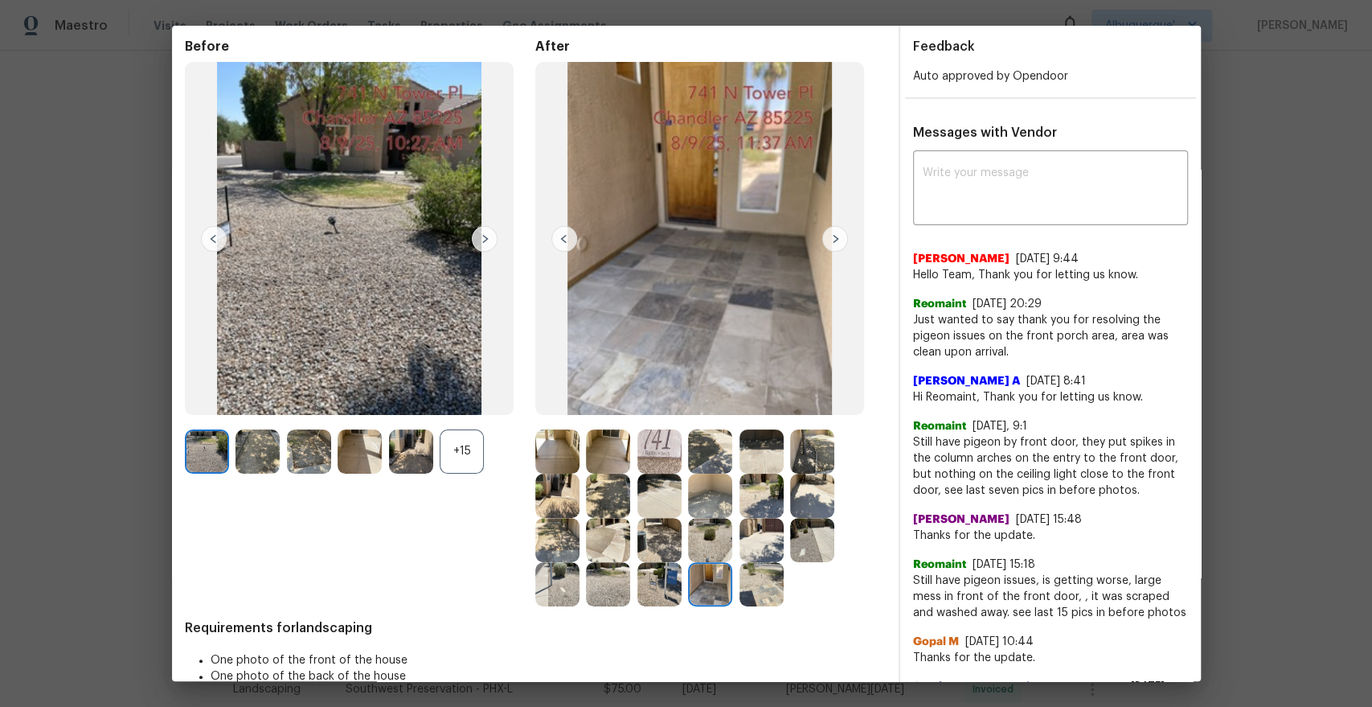
click at [835, 238] on img at bounding box center [835, 239] width 26 height 26
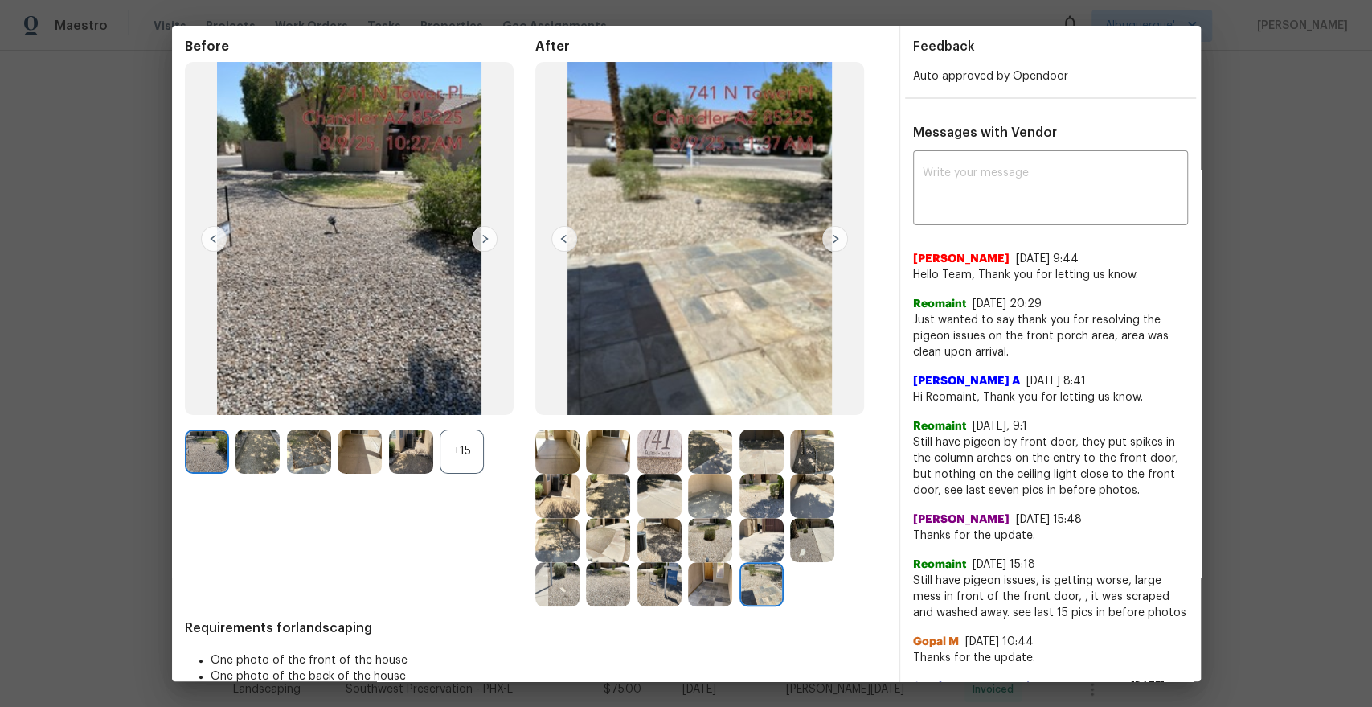
click at [834, 238] on img at bounding box center [835, 239] width 26 height 26
click at [564, 236] on img at bounding box center [564, 239] width 26 height 26
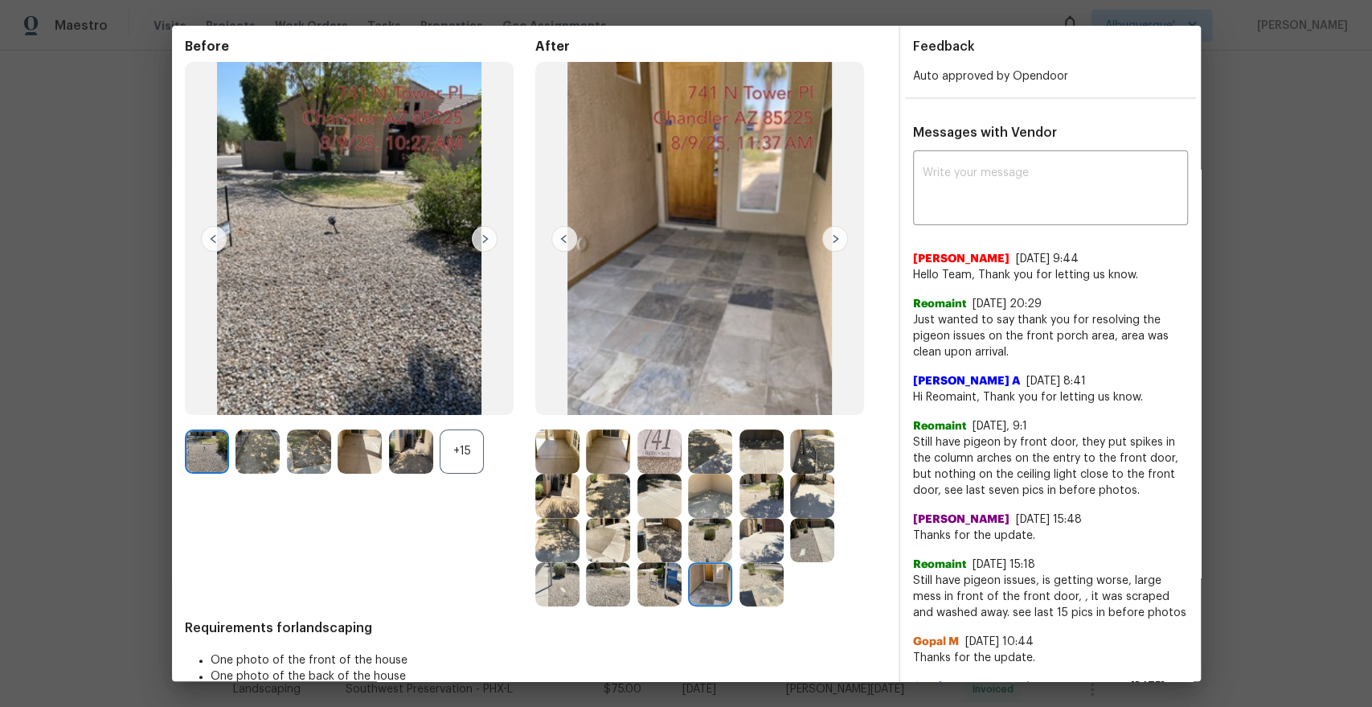
click at [477, 233] on img at bounding box center [485, 239] width 26 height 26
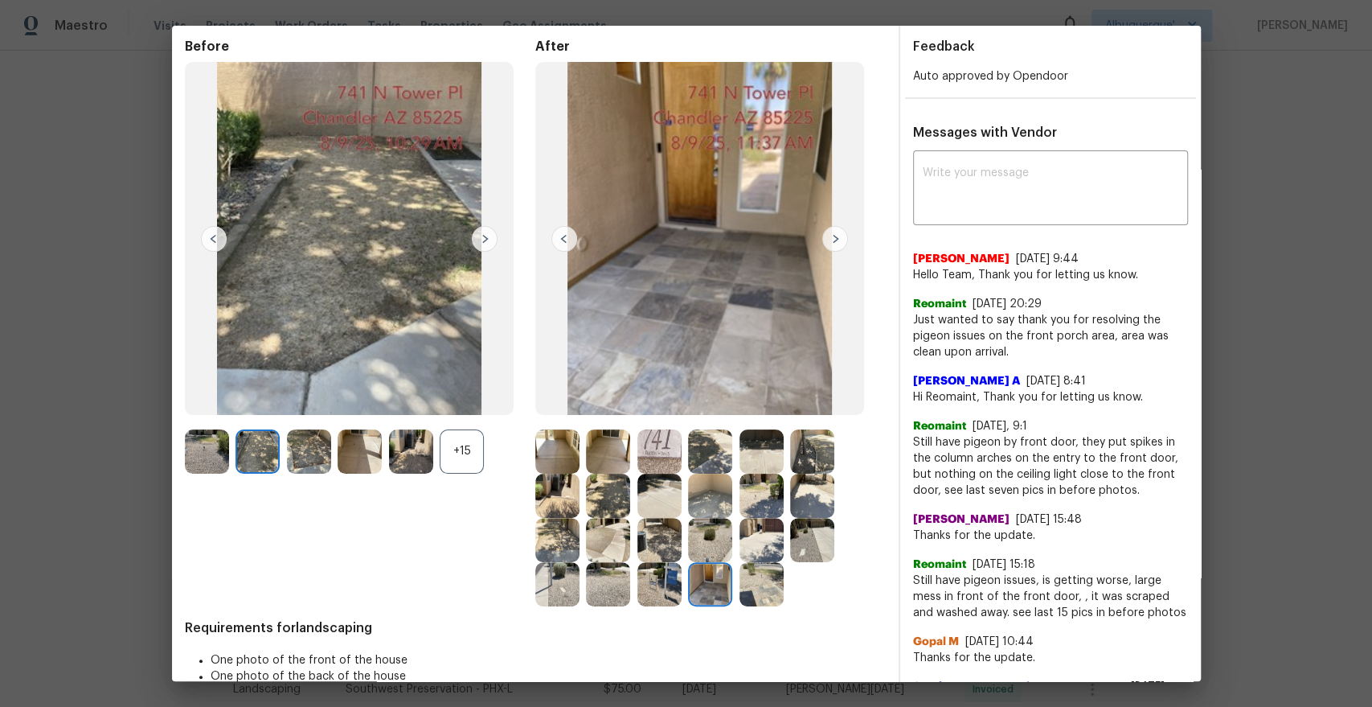
click at [404, 453] on img at bounding box center [411, 451] width 44 height 44
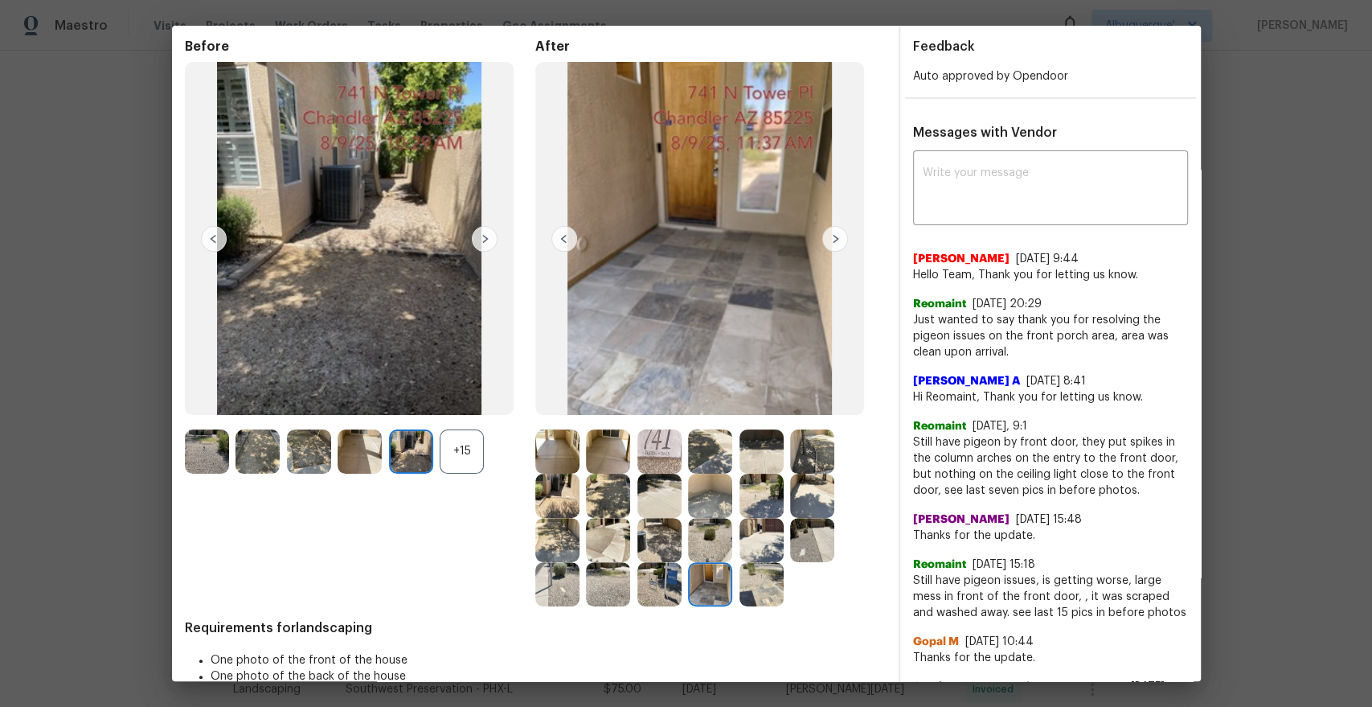
click at [664, 583] on img at bounding box center [659, 584] width 44 height 44
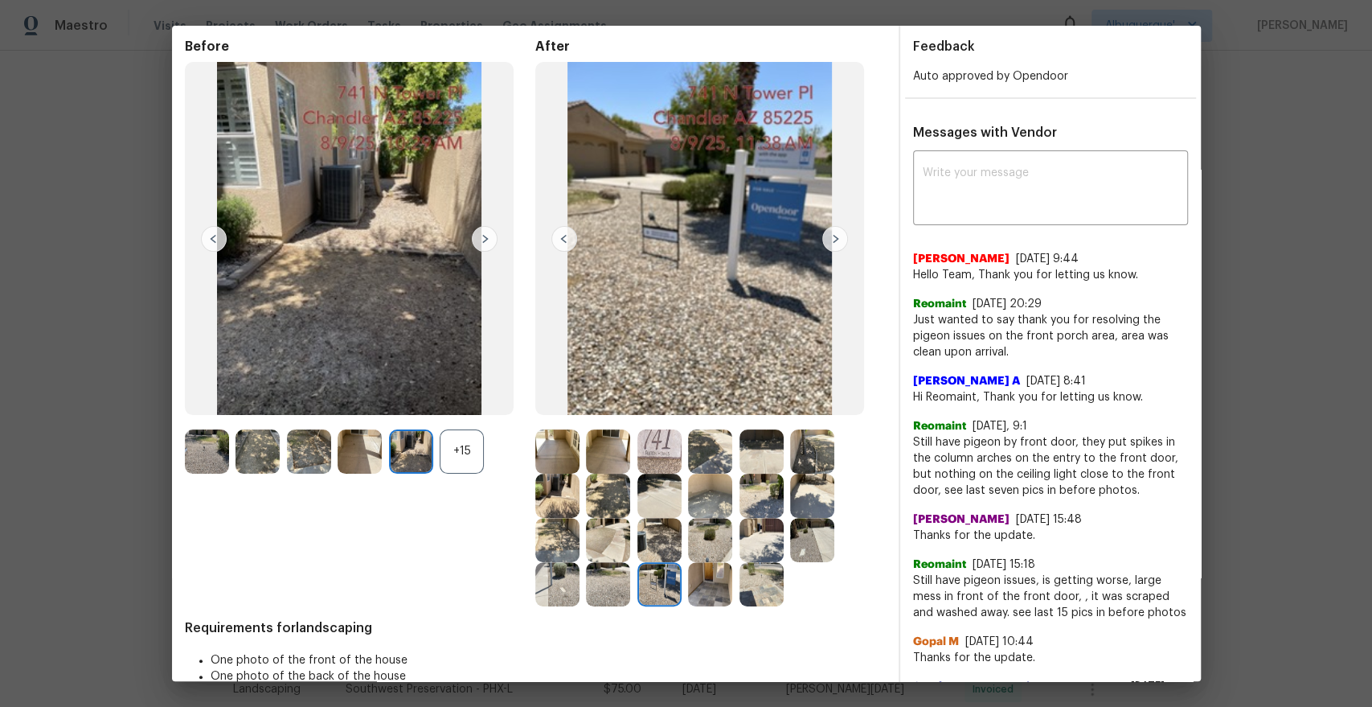
click at [560, 244] on img at bounding box center [564, 239] width 26 height 26
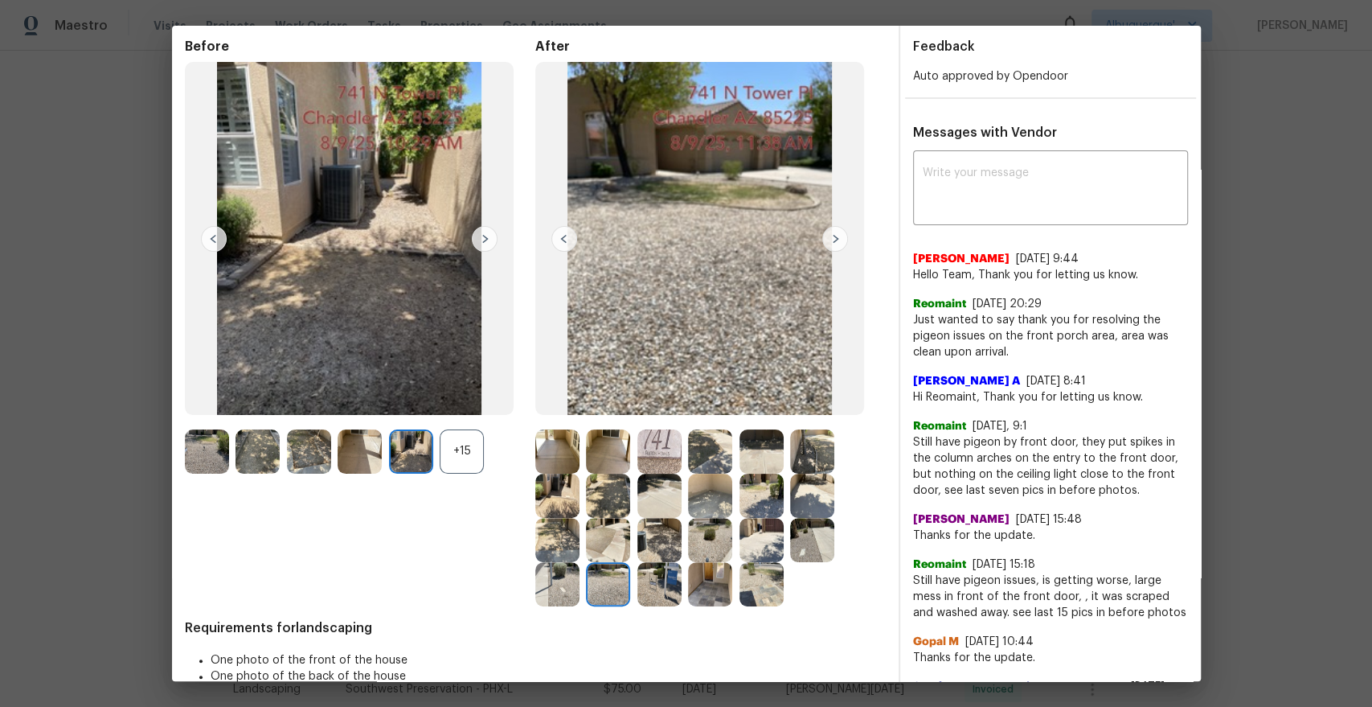
click at [560, 244] on img at bounding box center [564, 239] width 26 height 26
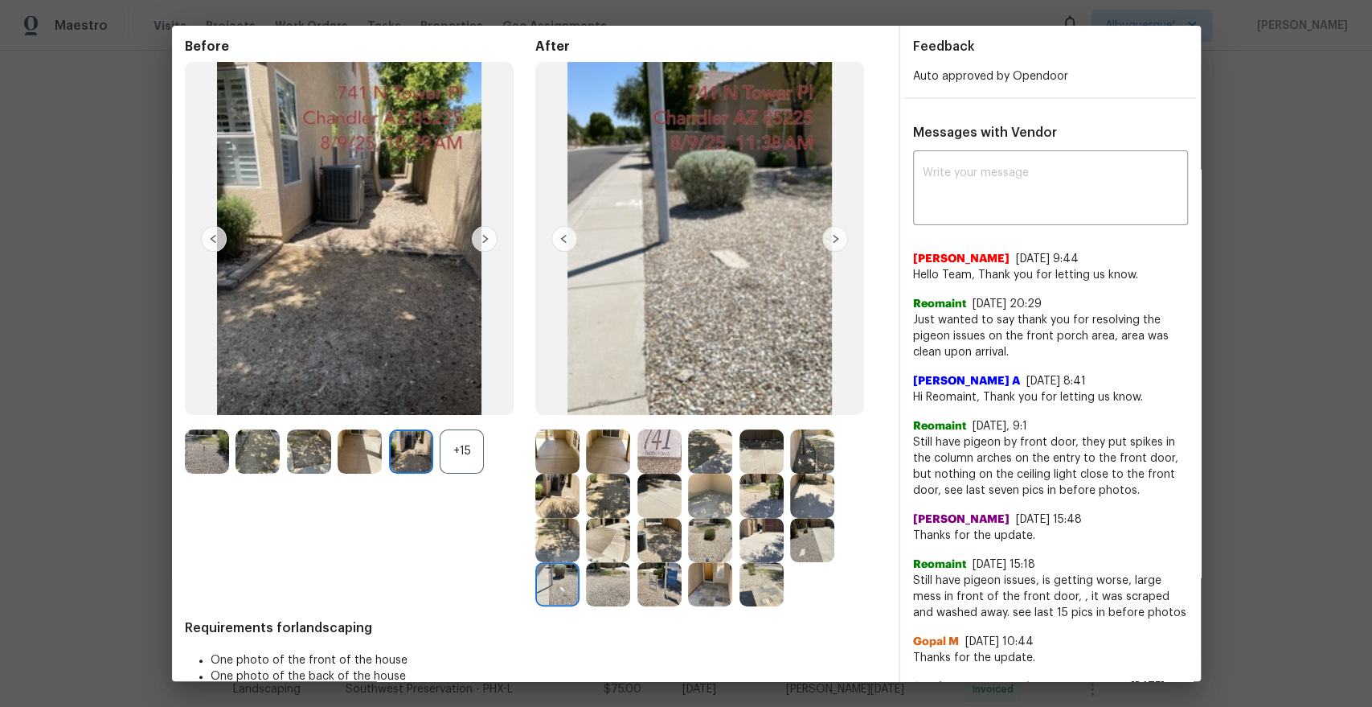
click at [565, 241] on img at bounding box center [564, 239] width 26 height 26
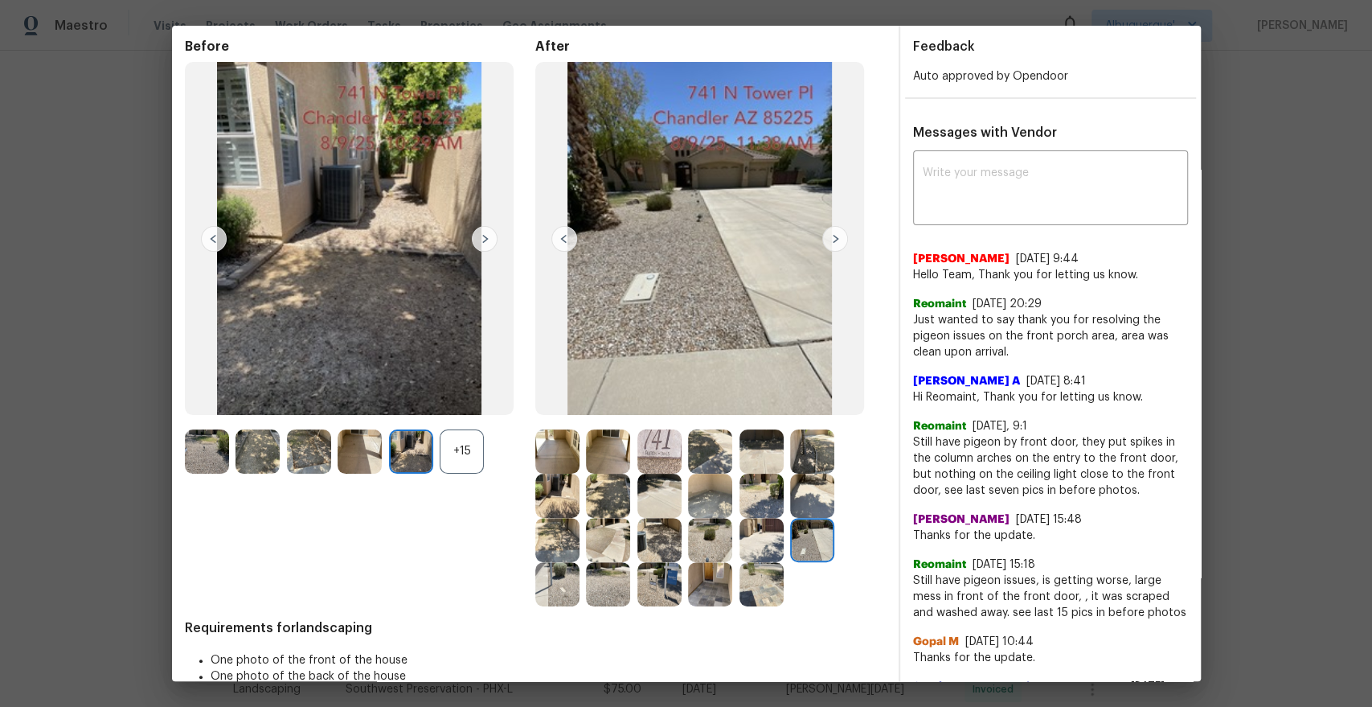
click at [834, 236] on img at bounding box center [835, 239] width 26 height 26
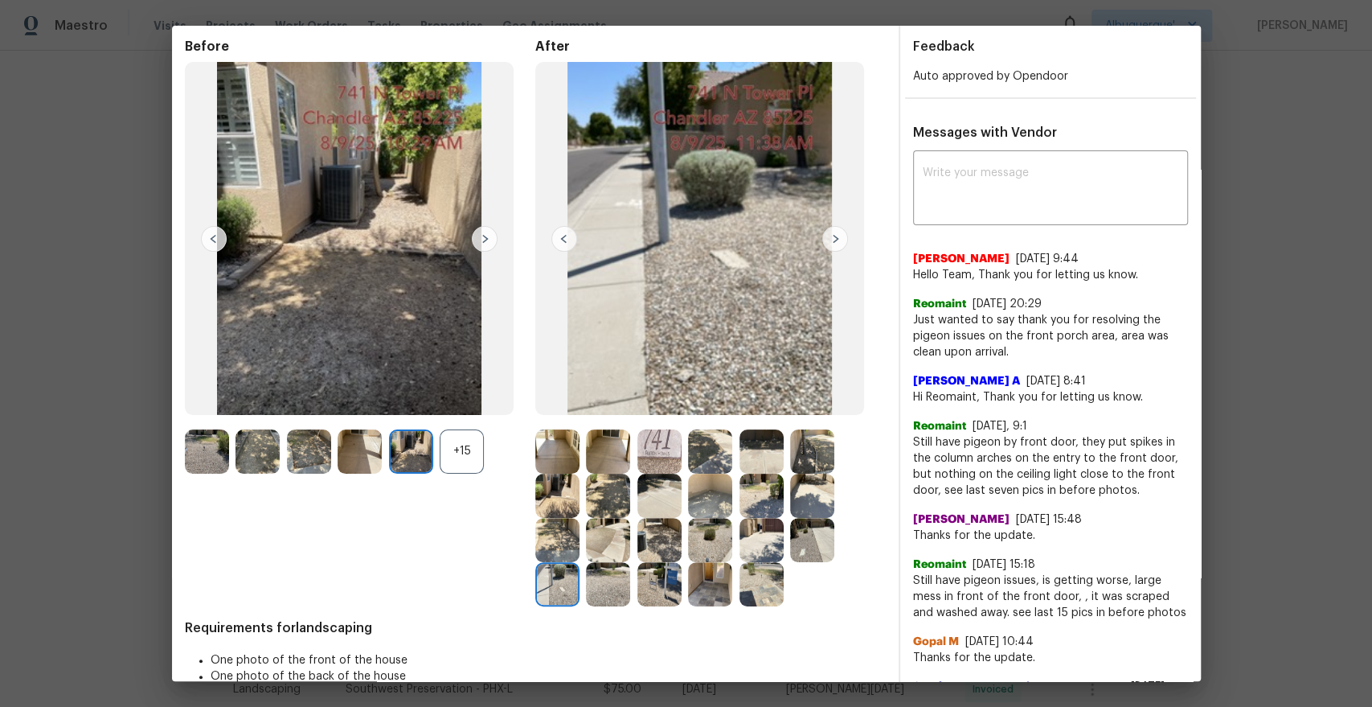
click at [834, 236] on img at bounding box center [835, 239] width 26 height 26
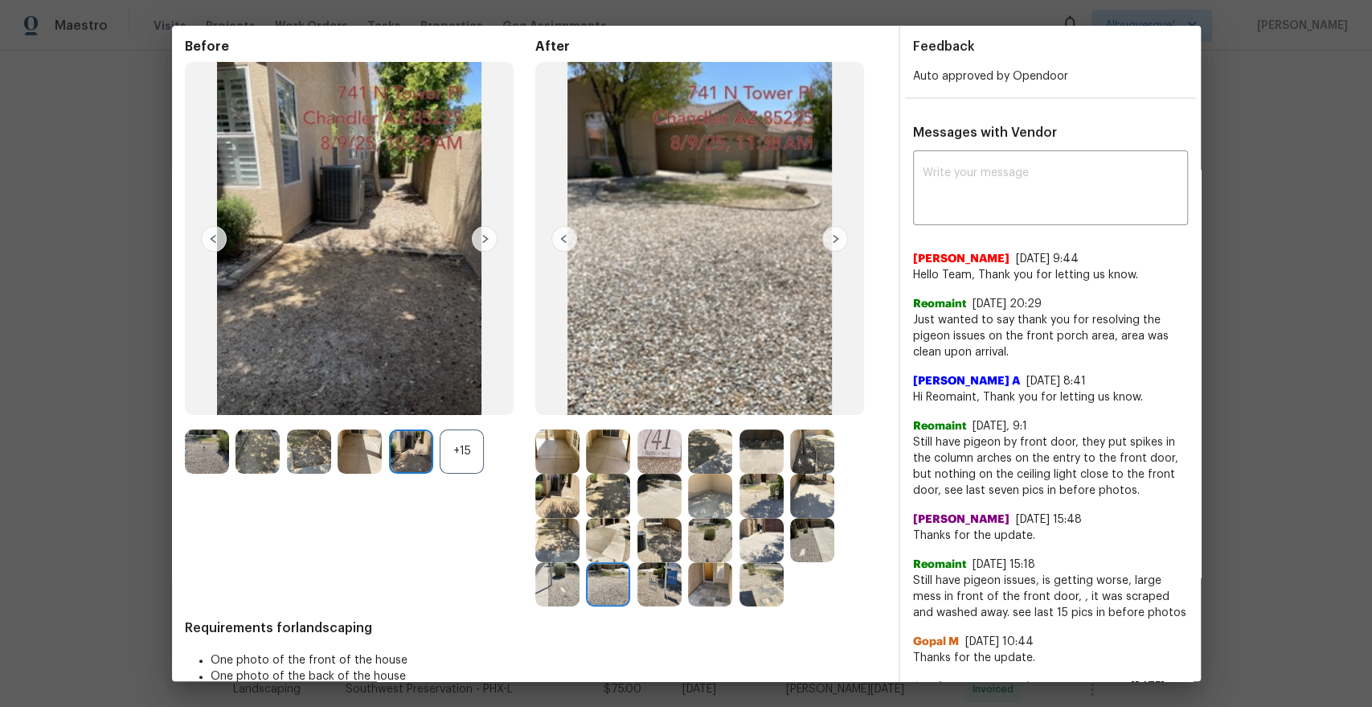
click at [834, 236] on img at bounding box center [835, 239] width 26 height 26
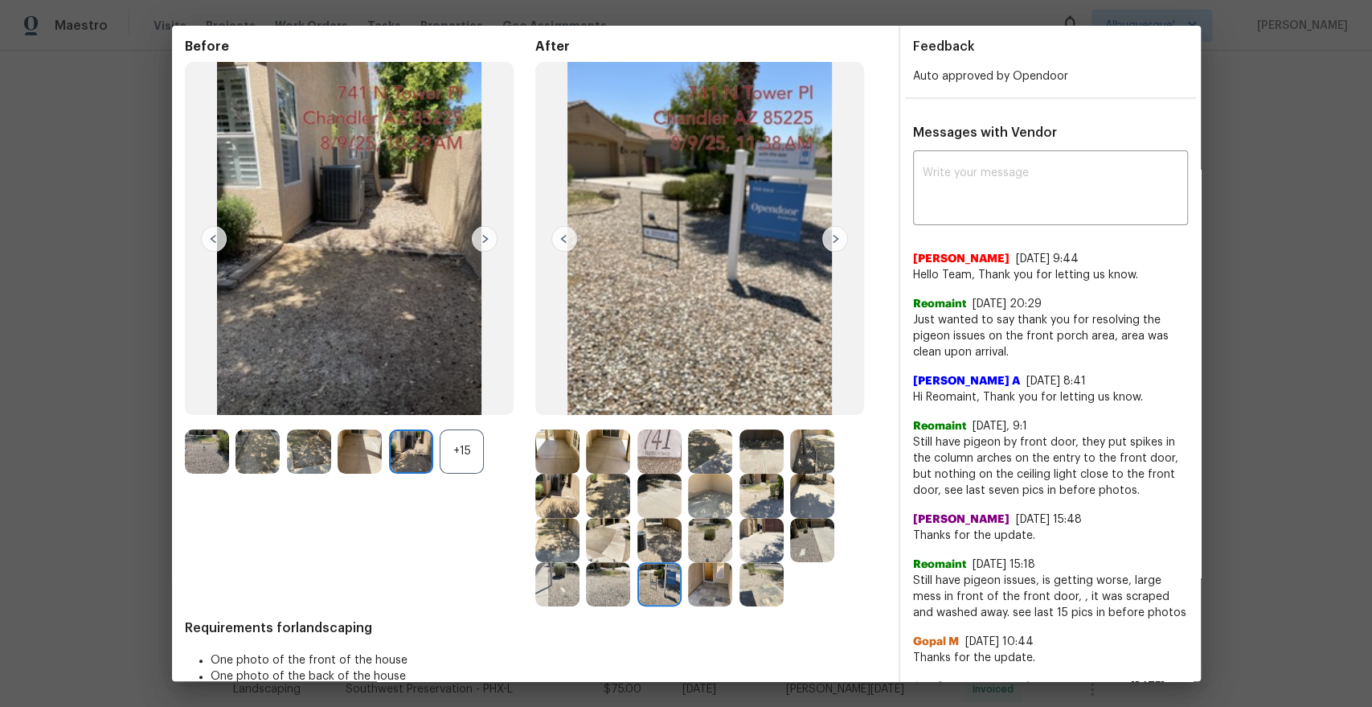
click at [834, 236] on img at bounding box center [835, 239] width 26 height 26
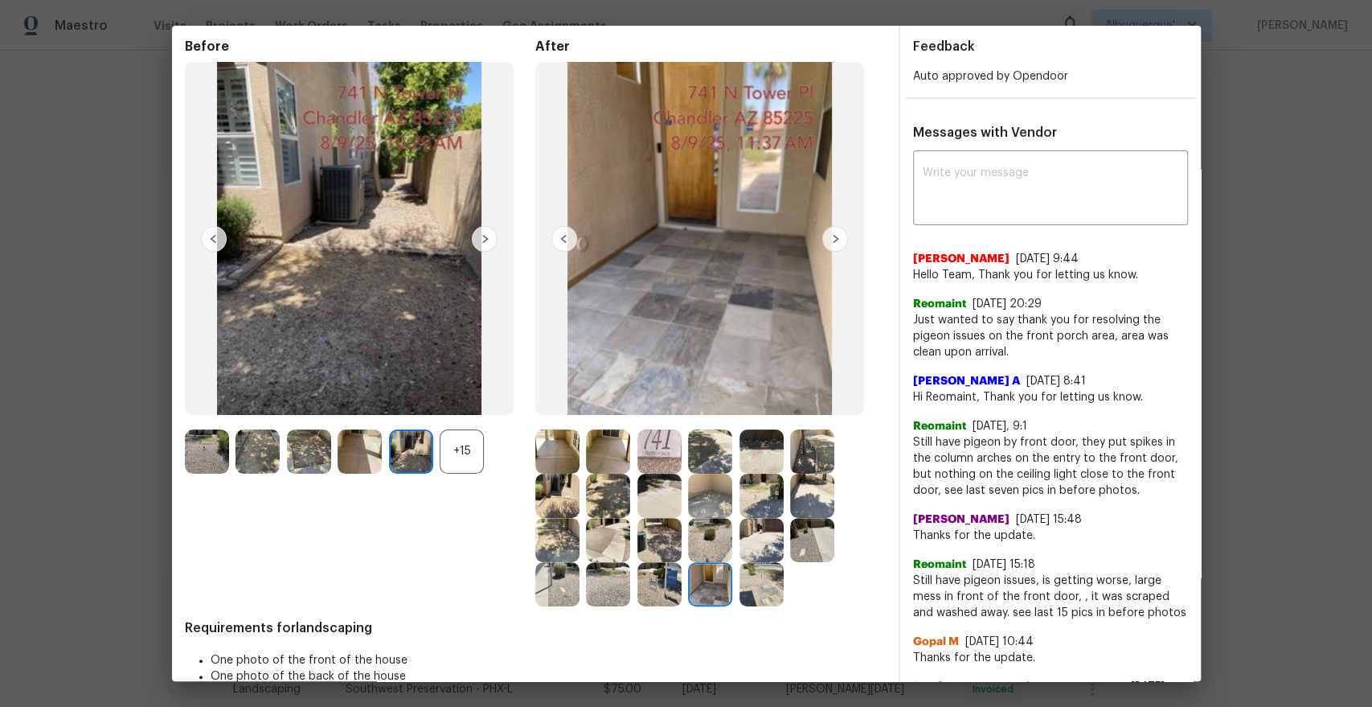
click at [834, 236] on img at bounding box center [835, 239] width 26 height 26
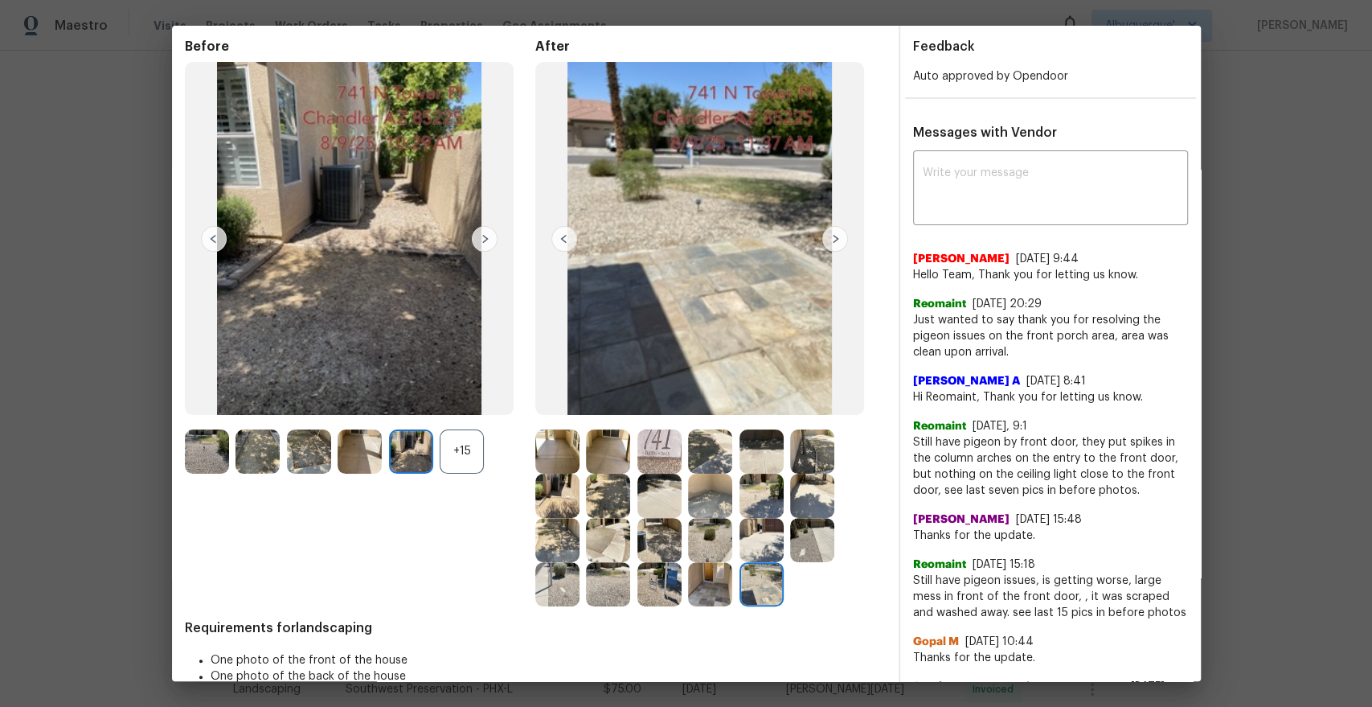
click at [834, 236] on img at bounding box center [835, 239] width 26 height 26
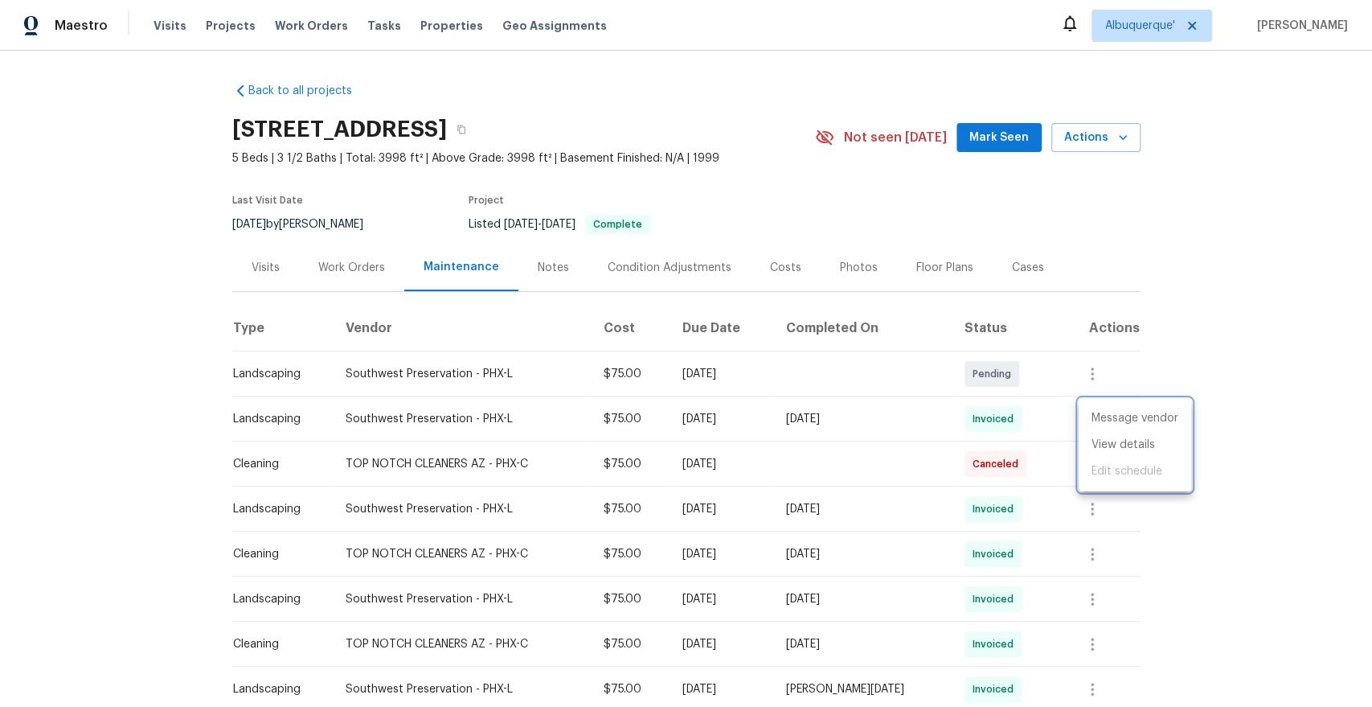
click at [1182, 559] on div at bounding box center [686, 353] width 1372 height 707
click at [1090, 508] on icon "button" at bounding box center [1092, 508] width 19 height 19
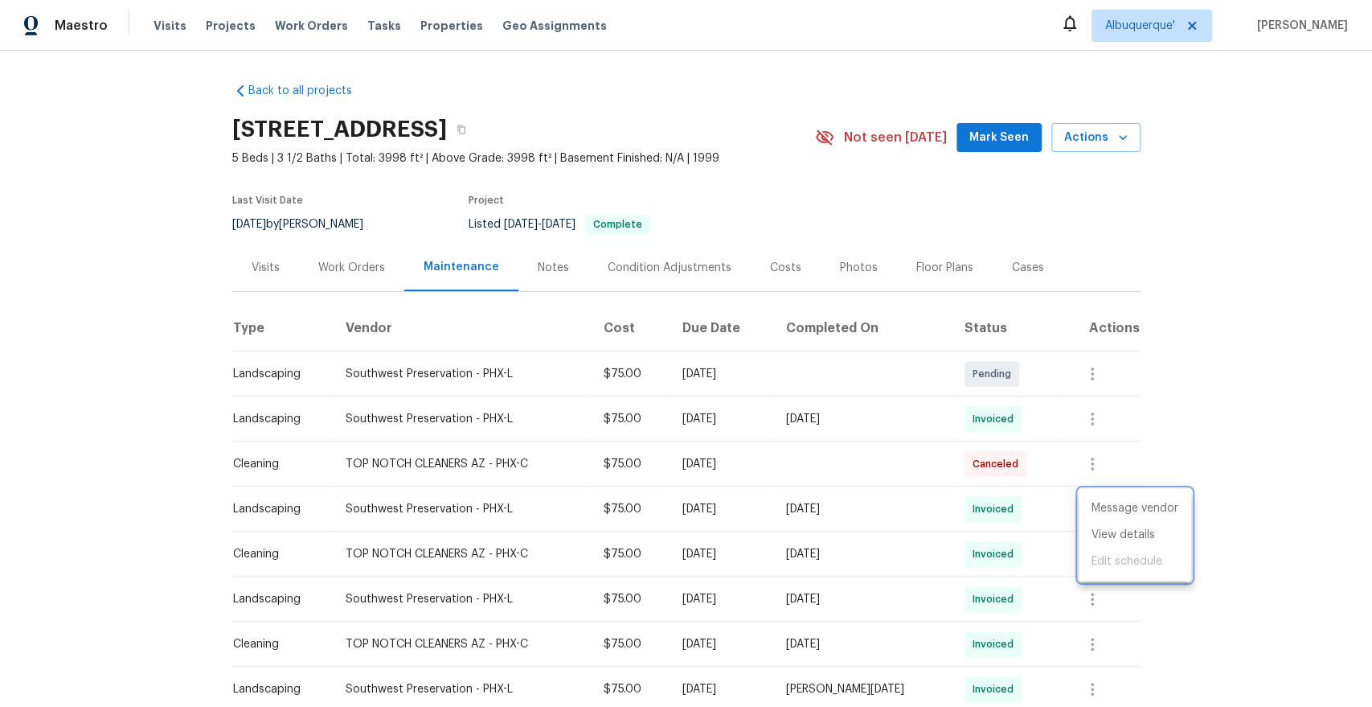
click at [1159, 608] on div at bounding box center [686, 353] width 1372 height 707
click at [1102, 559] on icon "button" at bounding box center [1092, 553] width 19 height 19
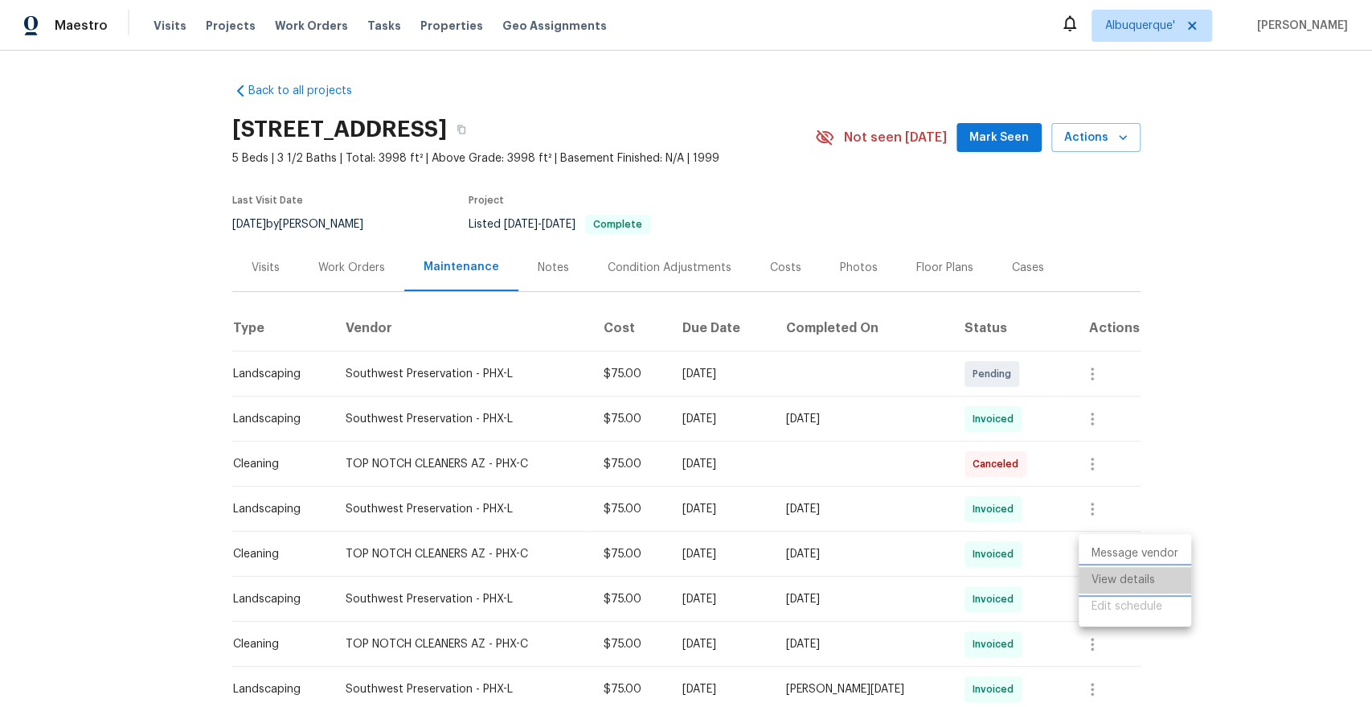
click at [1121, 574] on li "View details" at bounding box center [1135, 580] width 113 height 27
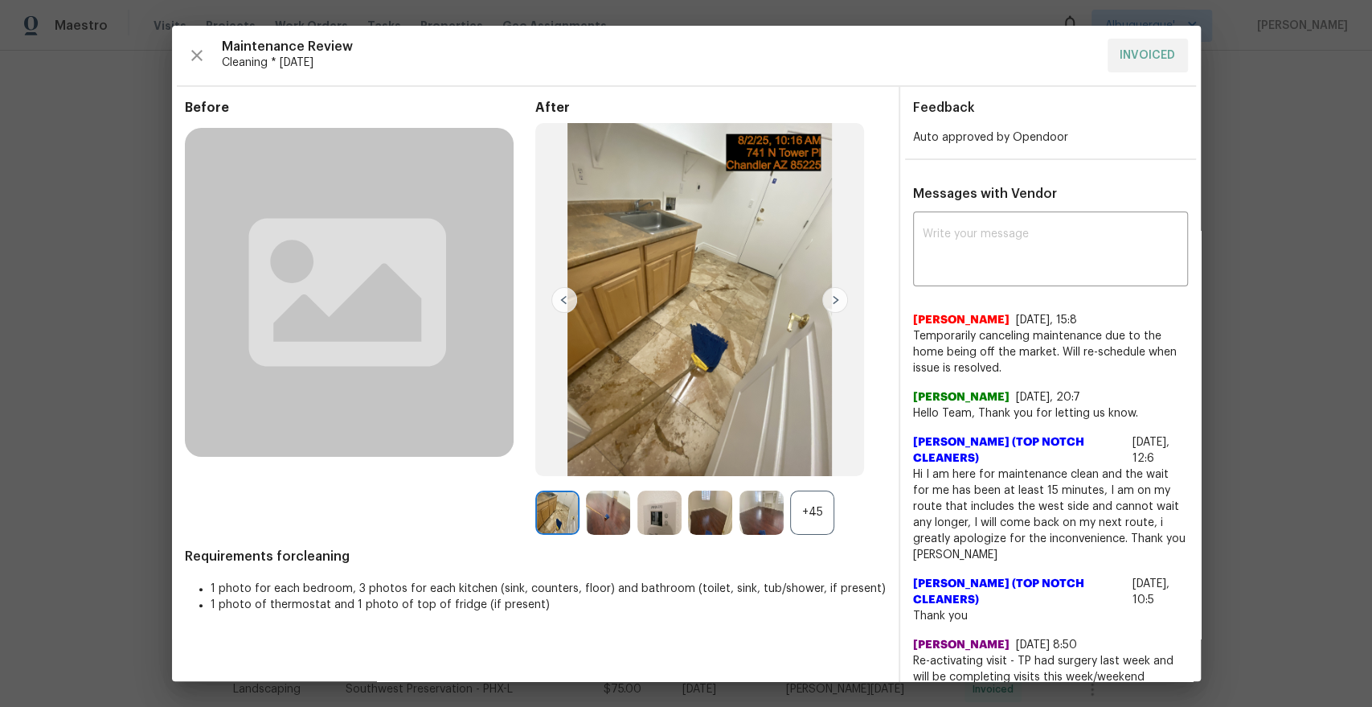
click at [838, 304] on img at bounding box center [835, 300] width 26 height 26
